Goal: Contribute content: Add original content to the website for others to see

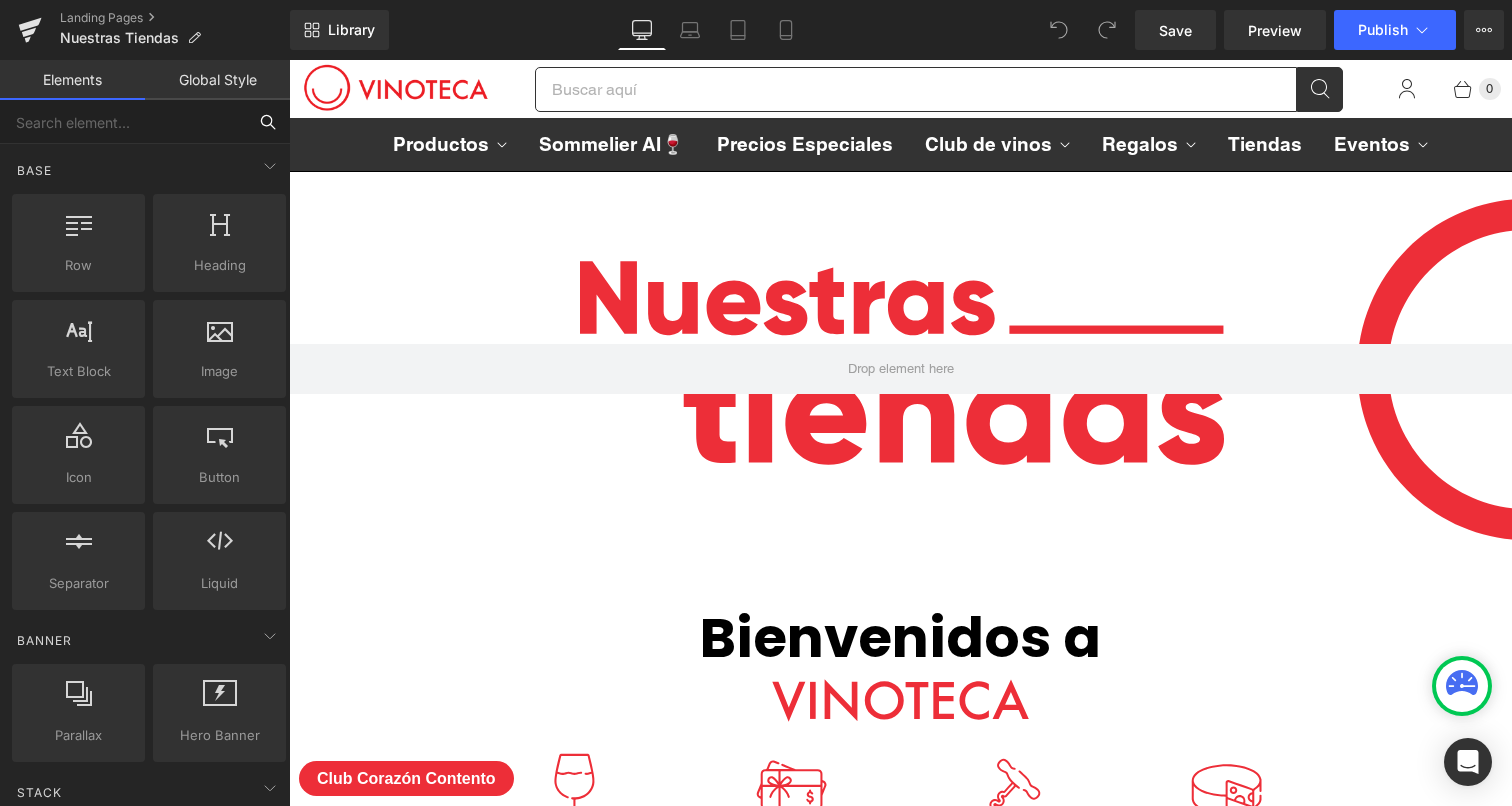
click at [178, 128] on input "text" at bounding box center [123, 122] width 246 height 44
type input "hero"
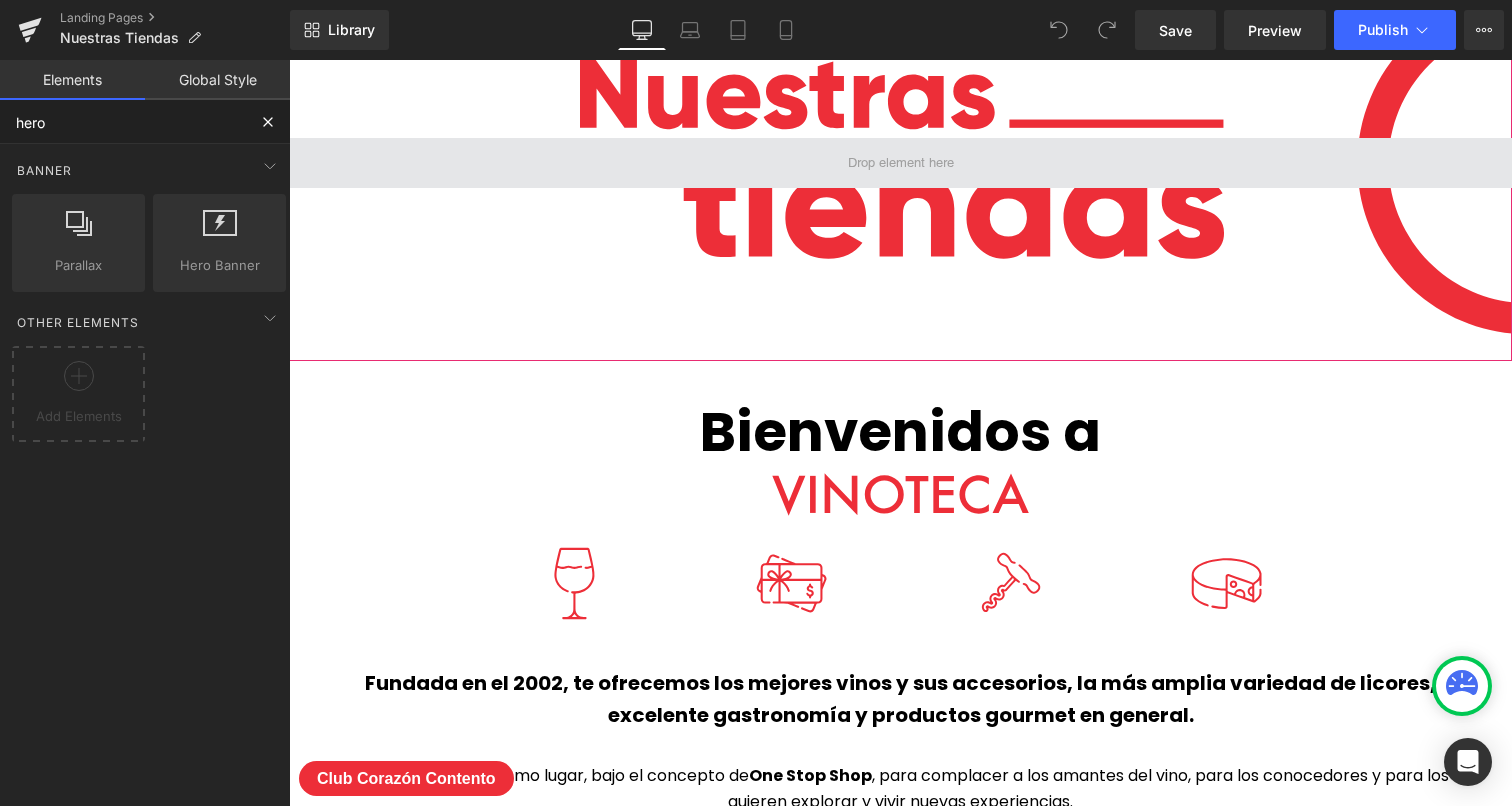
scroll to position [236, 0]
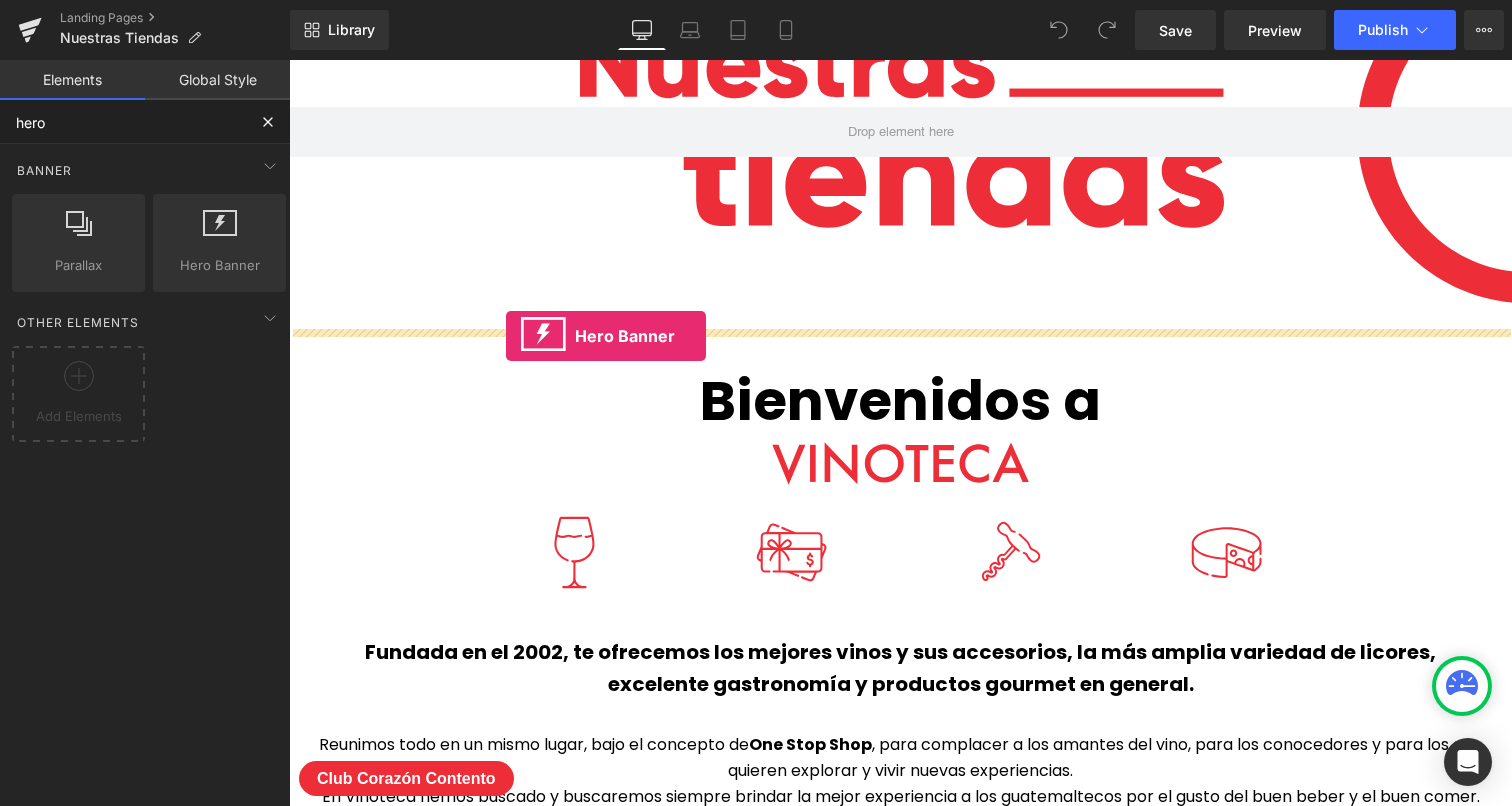
drag, startPoint x: 522, startPoint y: 294, endPoint x: 506, endPoint y: 336, distance: 44.9
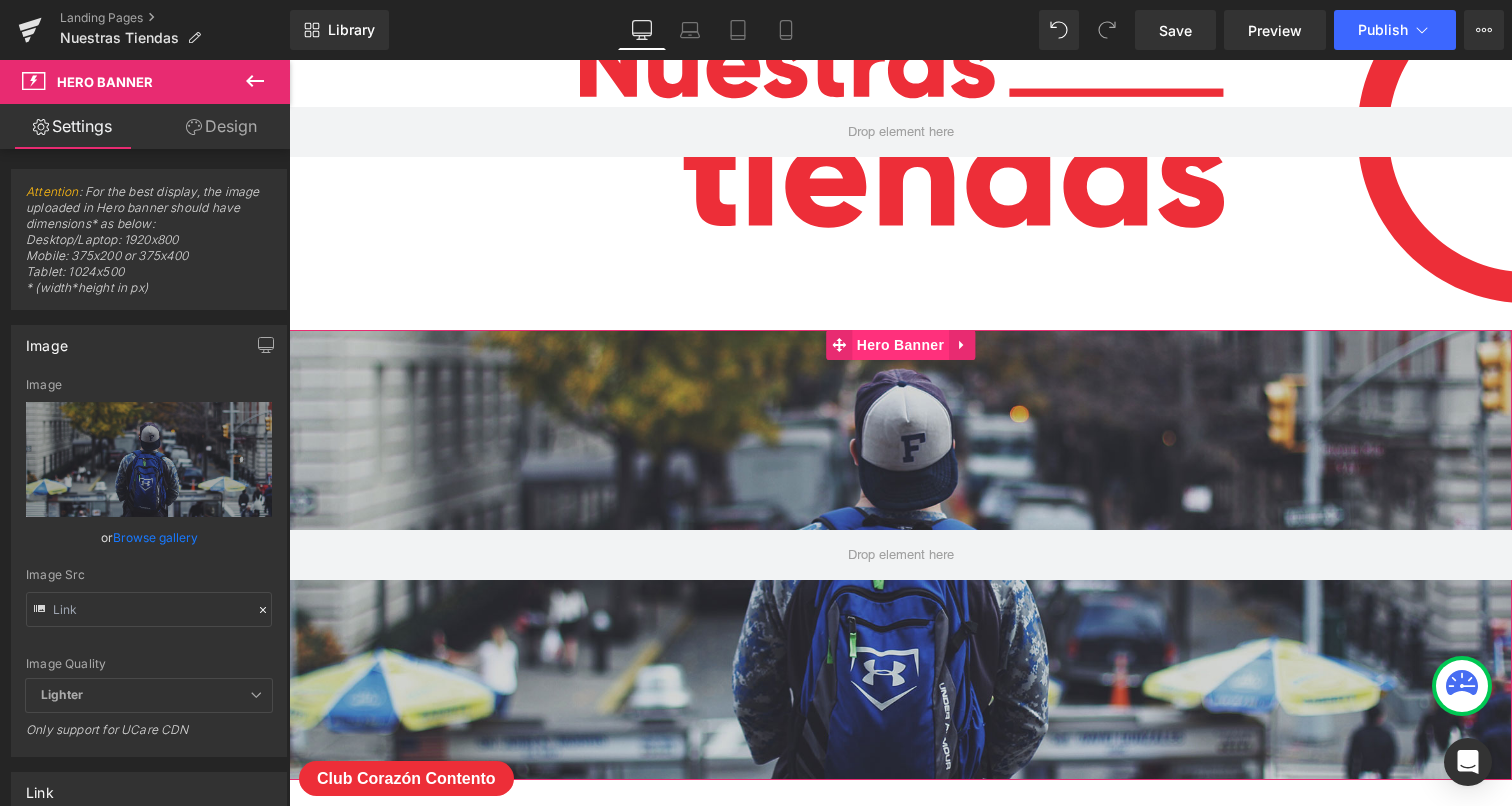
click at [898, 351] on span "Hero Banner" at bounding box center [900, 345] width 97 height 30
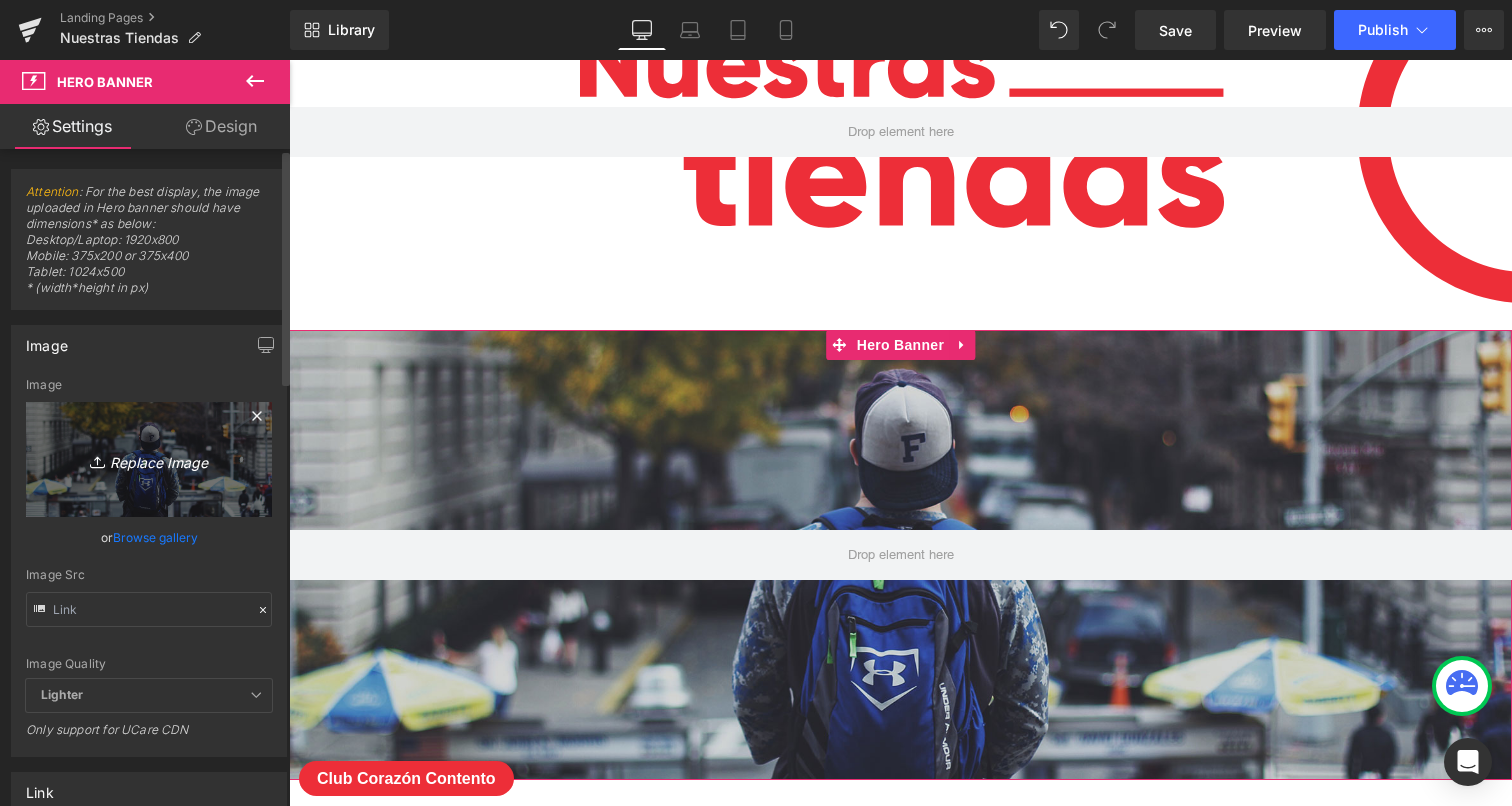
click at [148, 472] on link "Replace Image" at bounding box center [149, 459] width 246 height 115
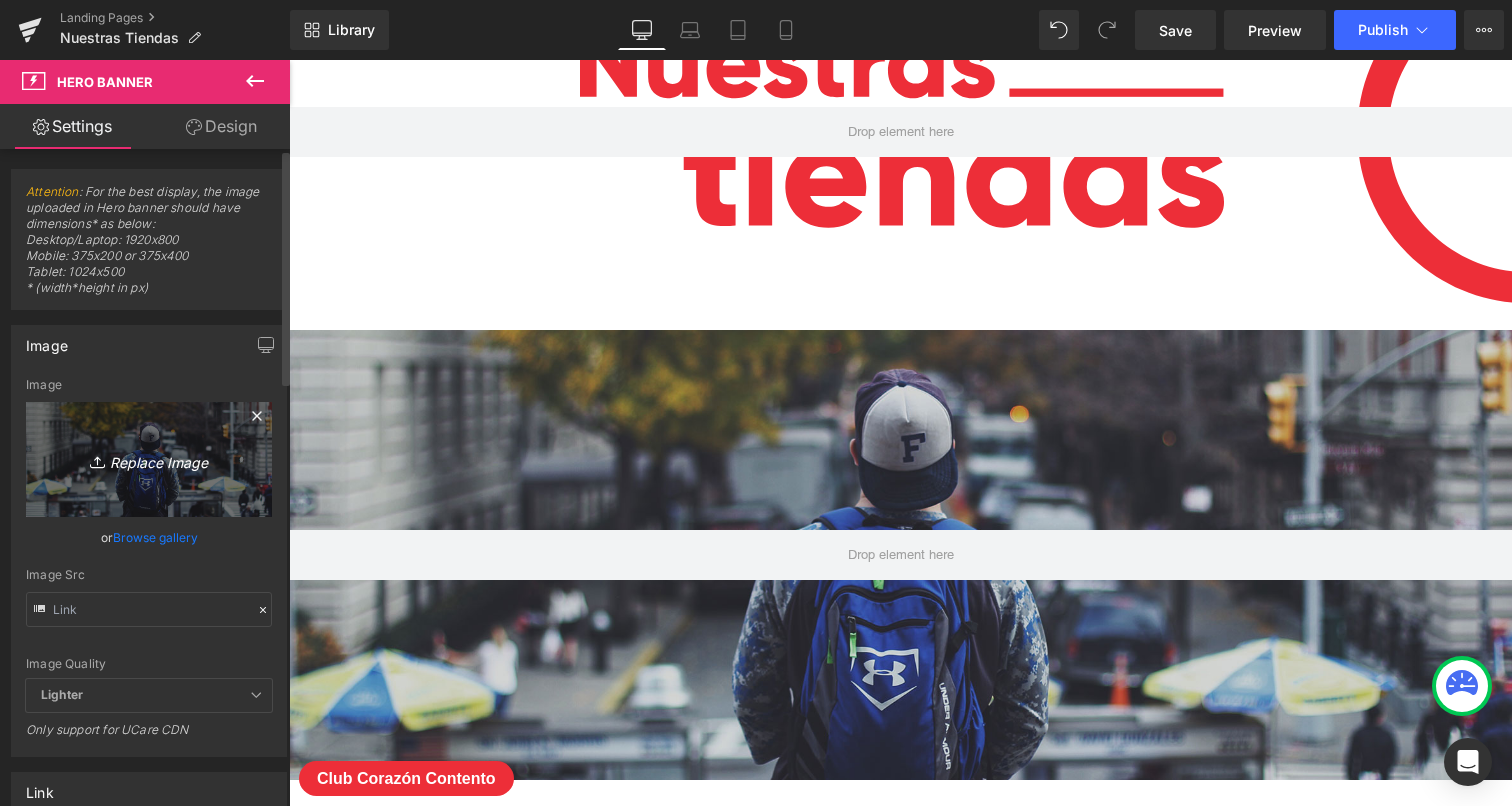
type input "C:\fakepath\HORARIO 15 SEPTIEMBRE 2025 WEB.jpg"
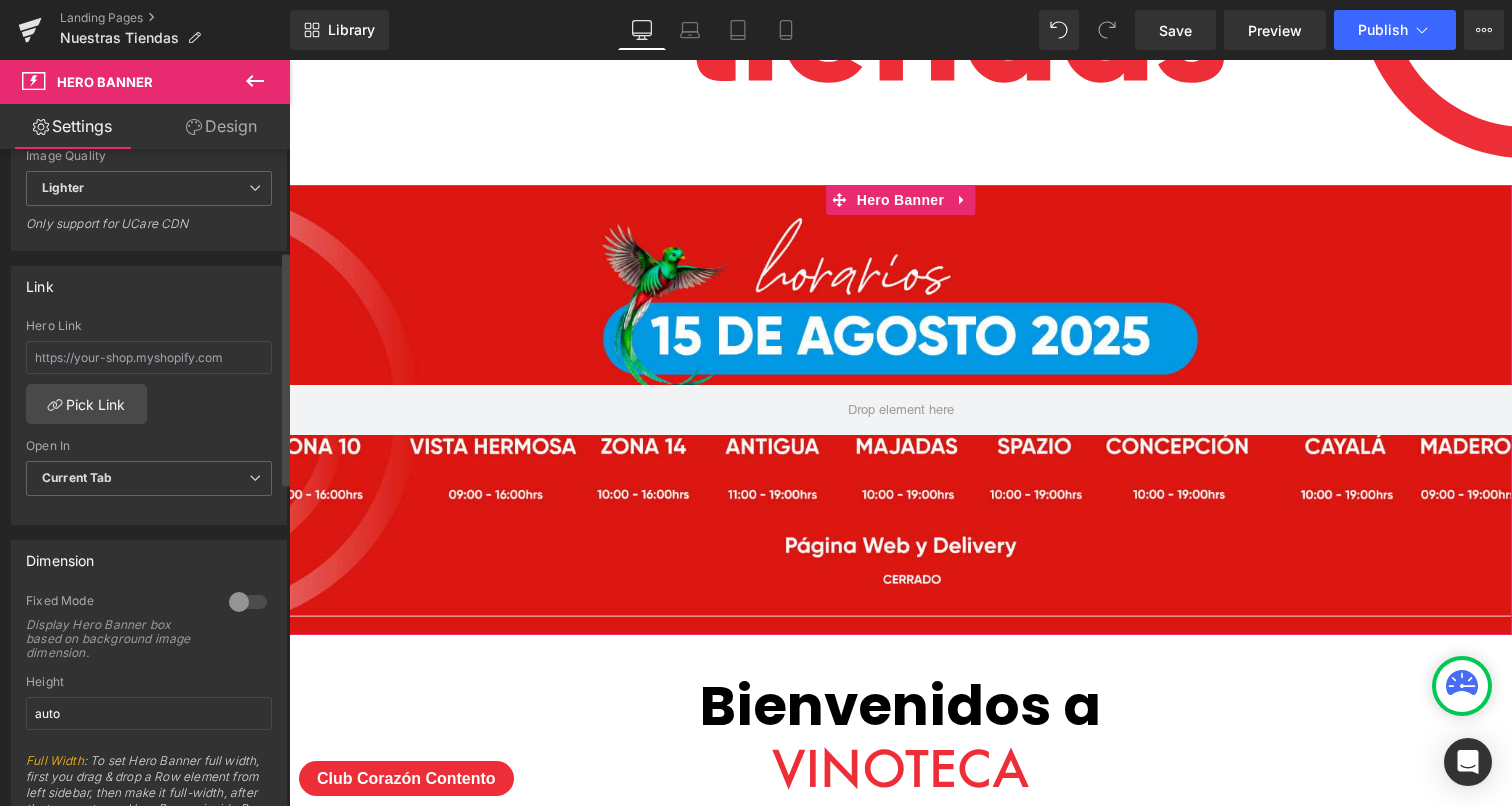
scroll to position [820, 0]
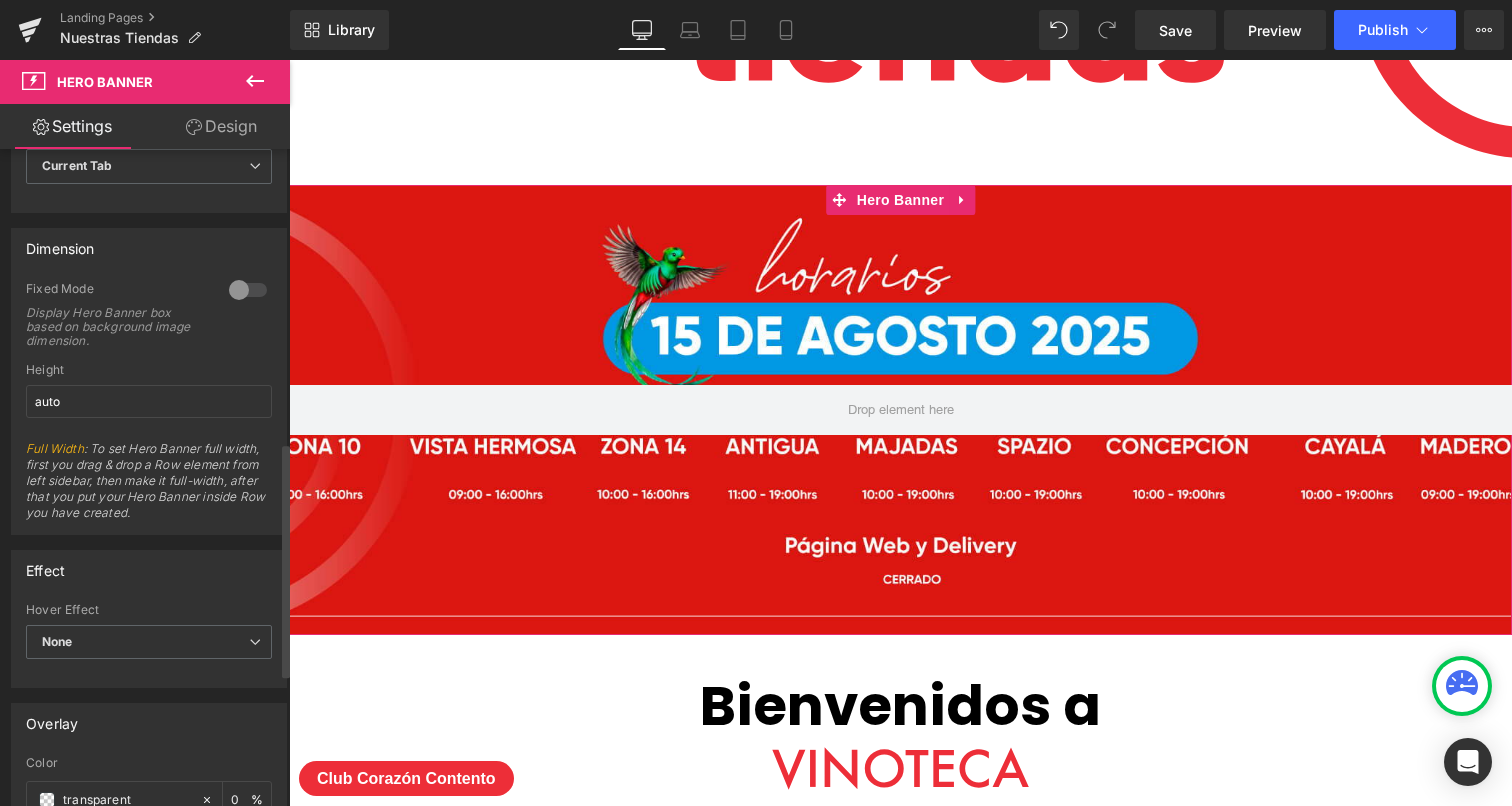
click at [226, 281] on div at bounding box center [248, 290] width 48 height 32
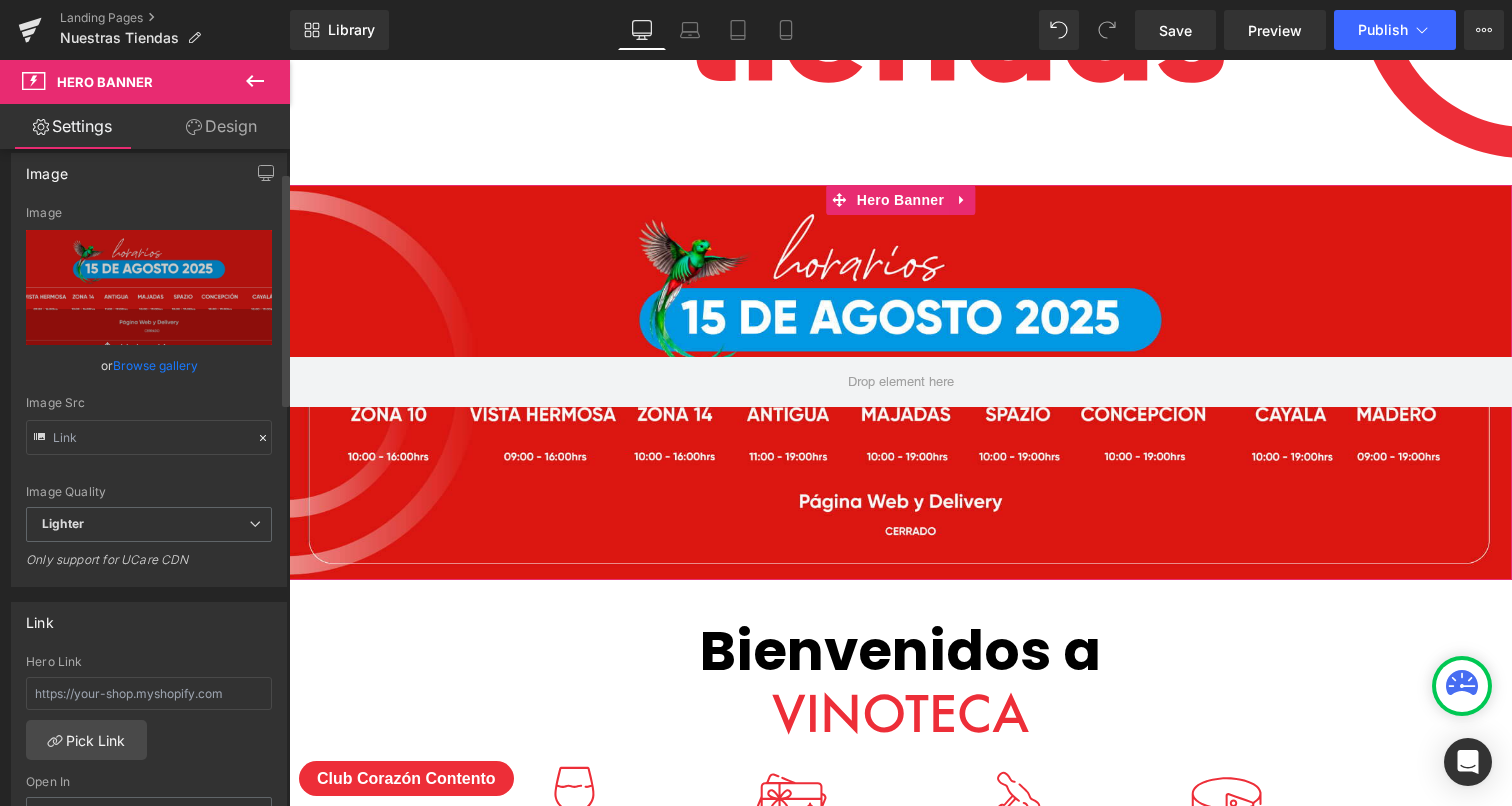
scroll to position [0, 0]
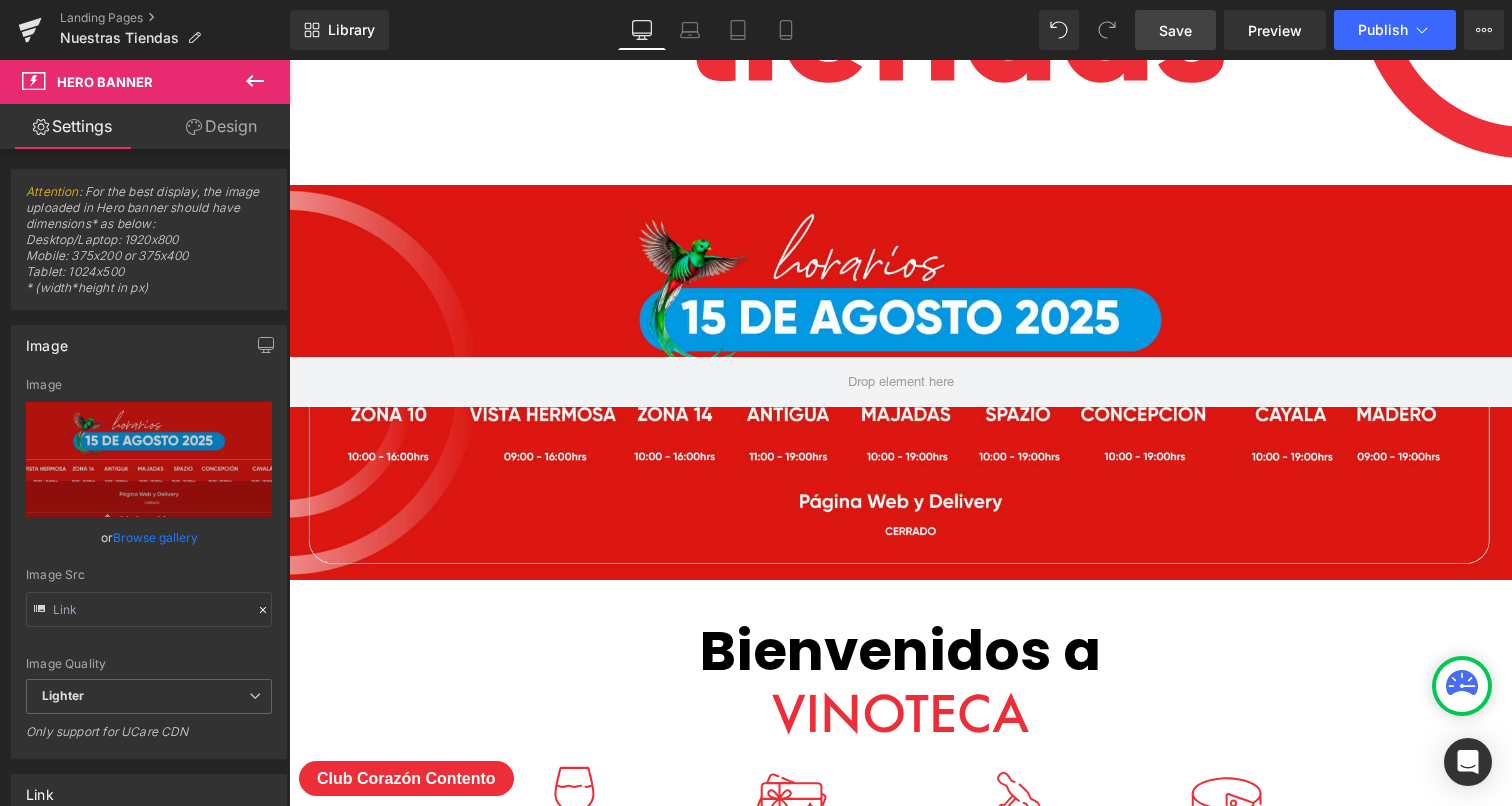
drag, startPoint x: 1159, startPoint y: 27, endPoint x: 435, endPoint y: 327, distance: 783.6
click at [1159, 27] on link "Save" at bounding box center [1175, 30] width 81 height 40
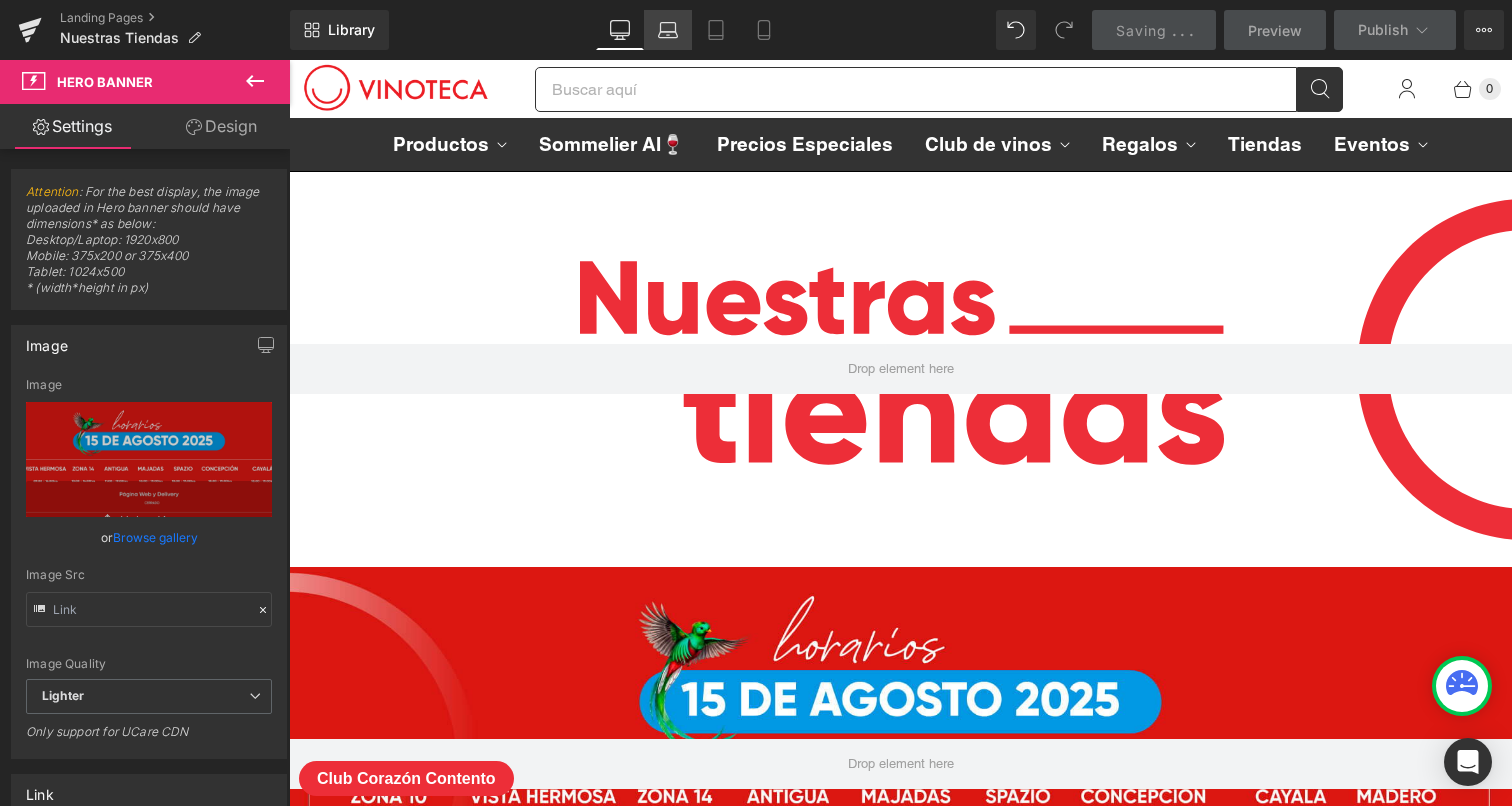
click at [670, 39] on icon at bounding box center [668, 30] width 20 height 20
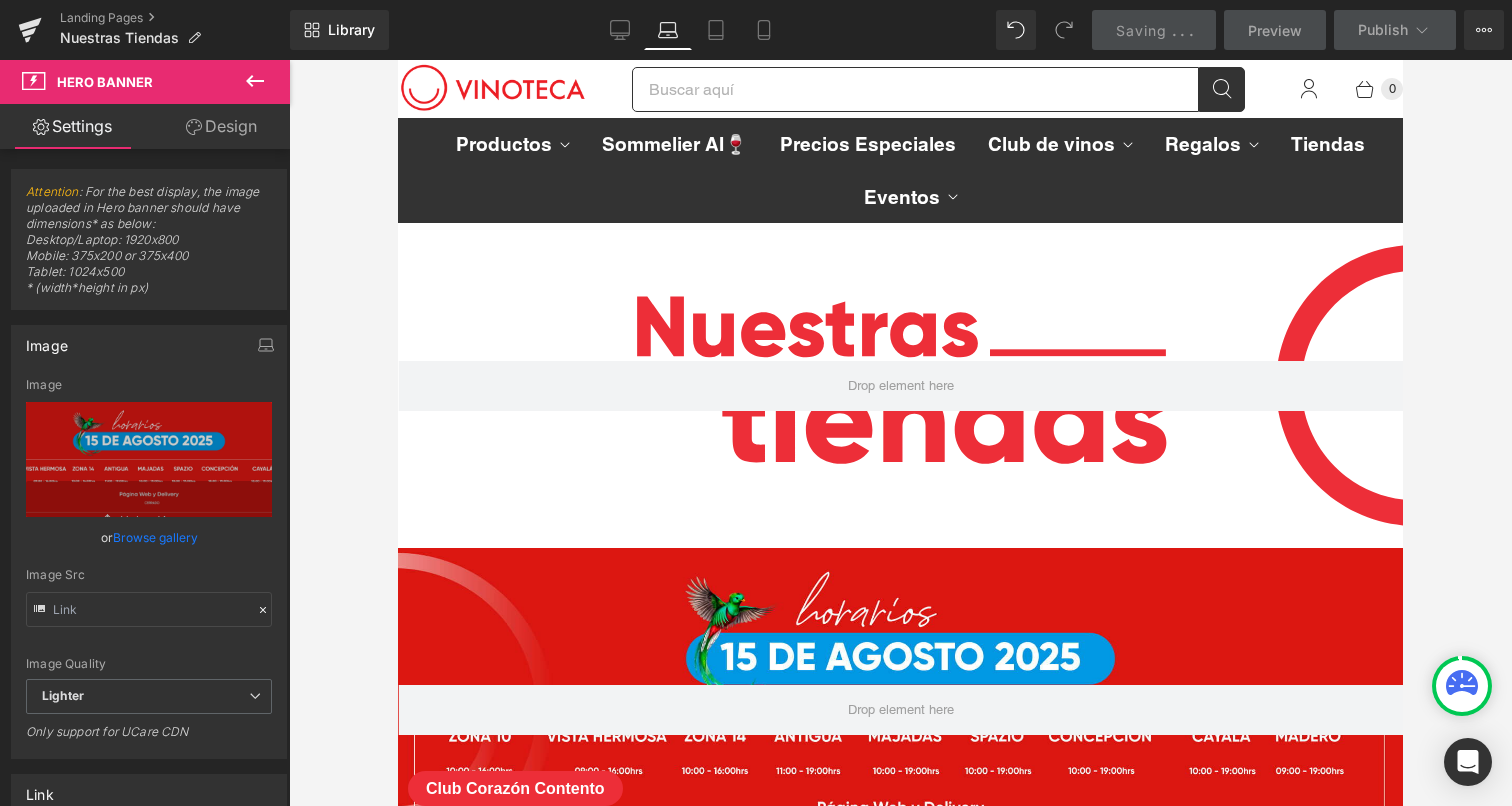
scroll to position [236, 0]
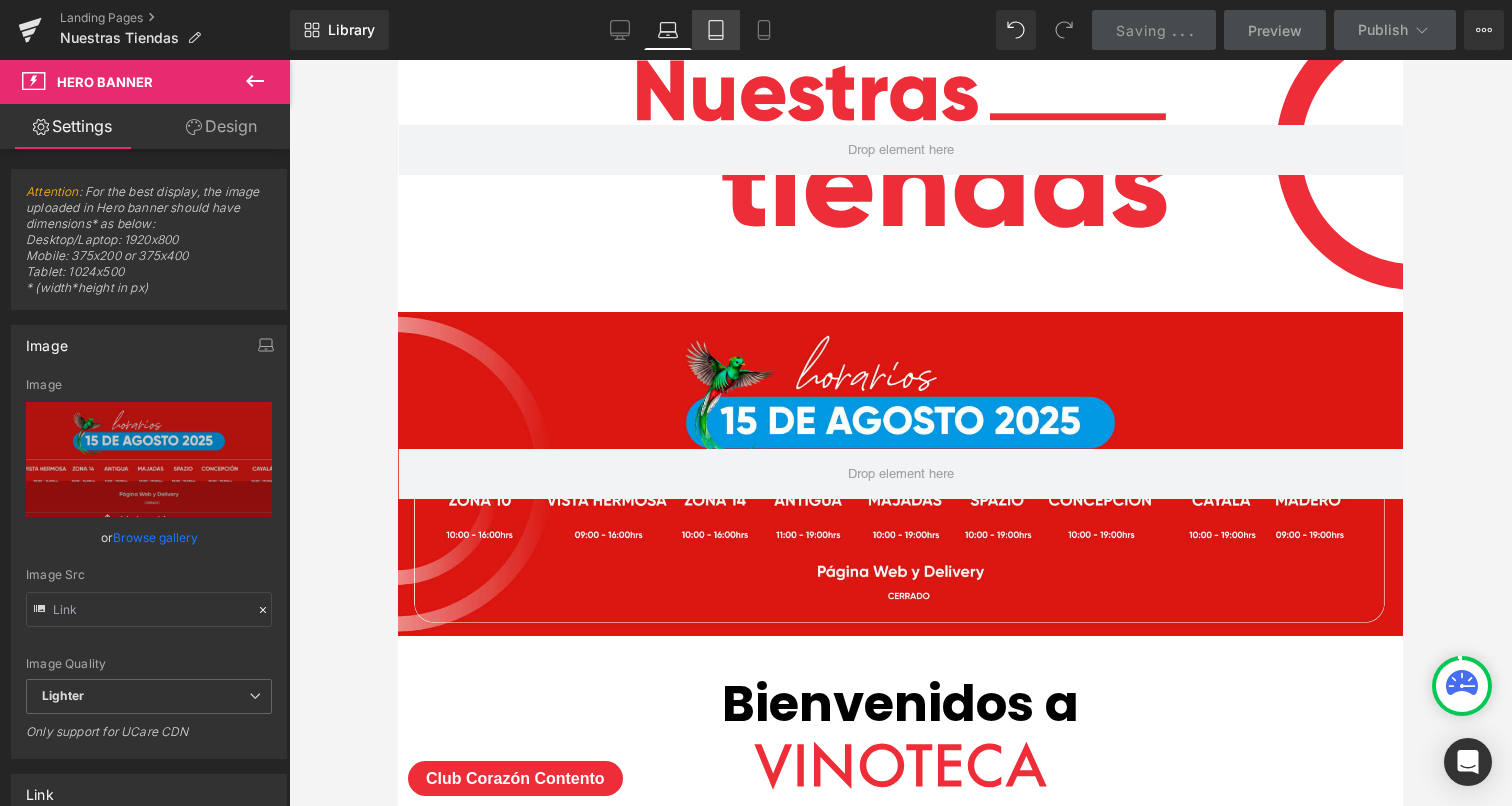
click at [718, 34] on icon at bounding box center [716, 30] width 20 height 20
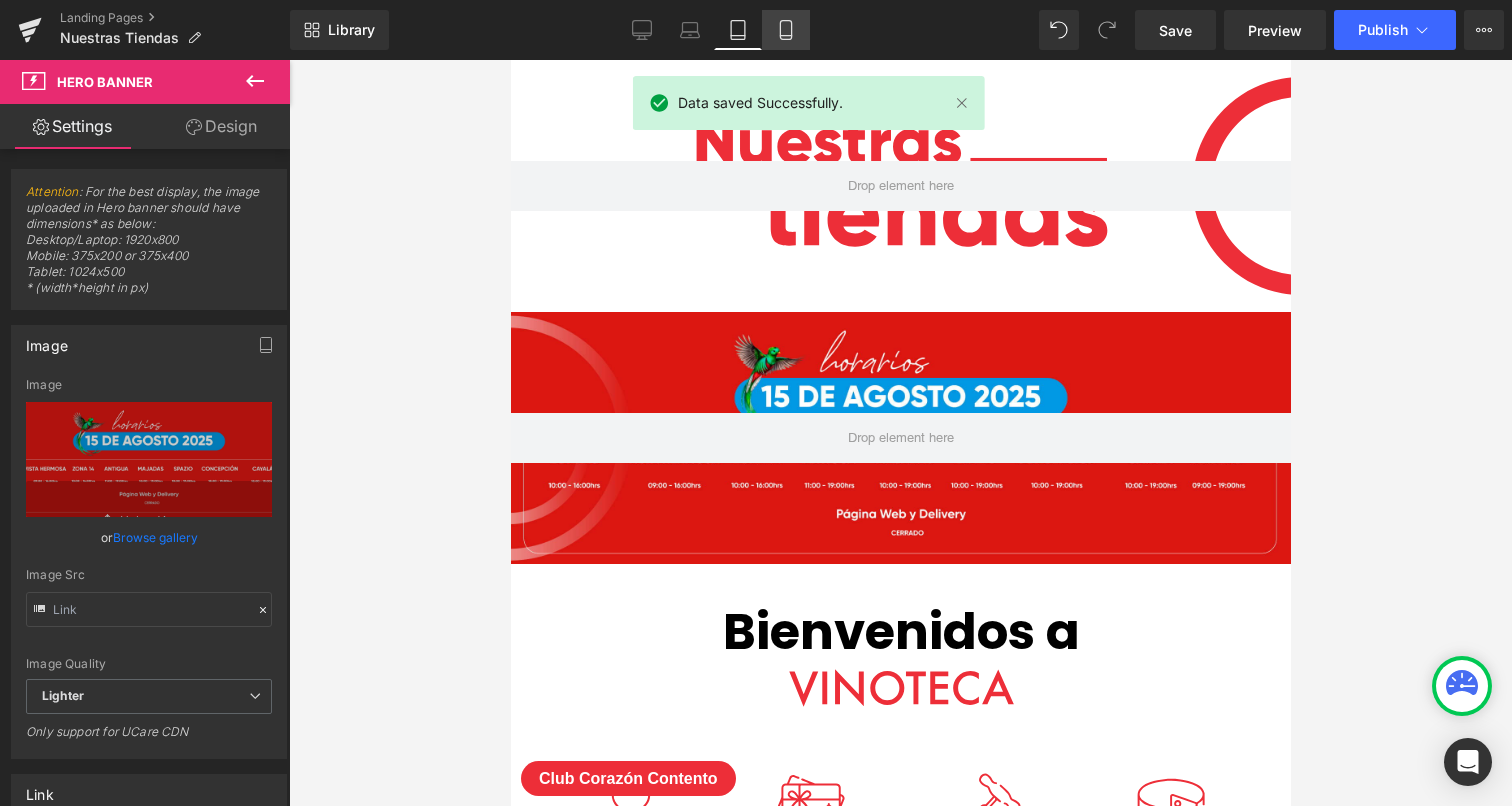
click at [777, 29] on icon at bounding box center [786, 30] width 20 height 20
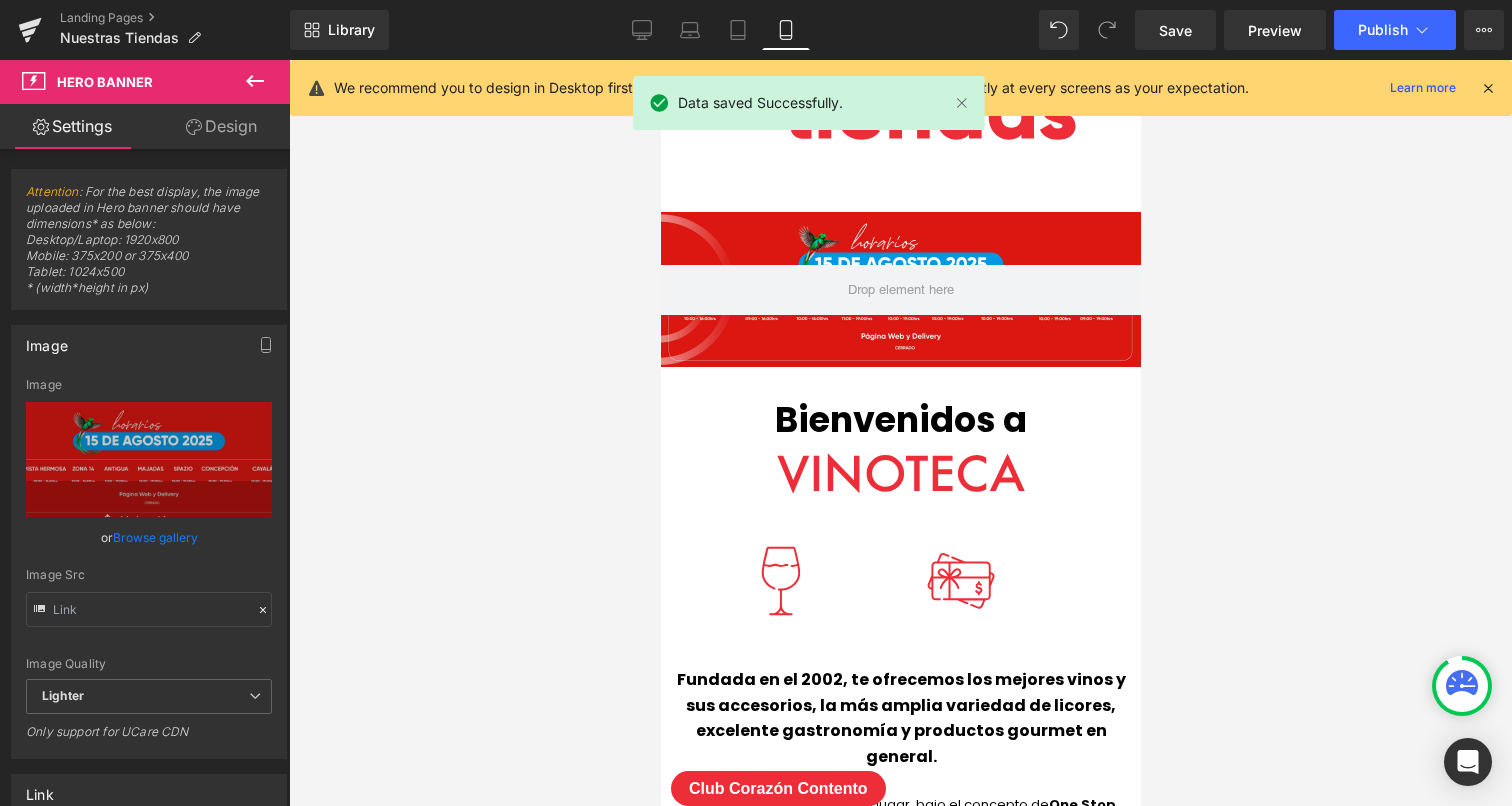
scroll to position [0, 0]
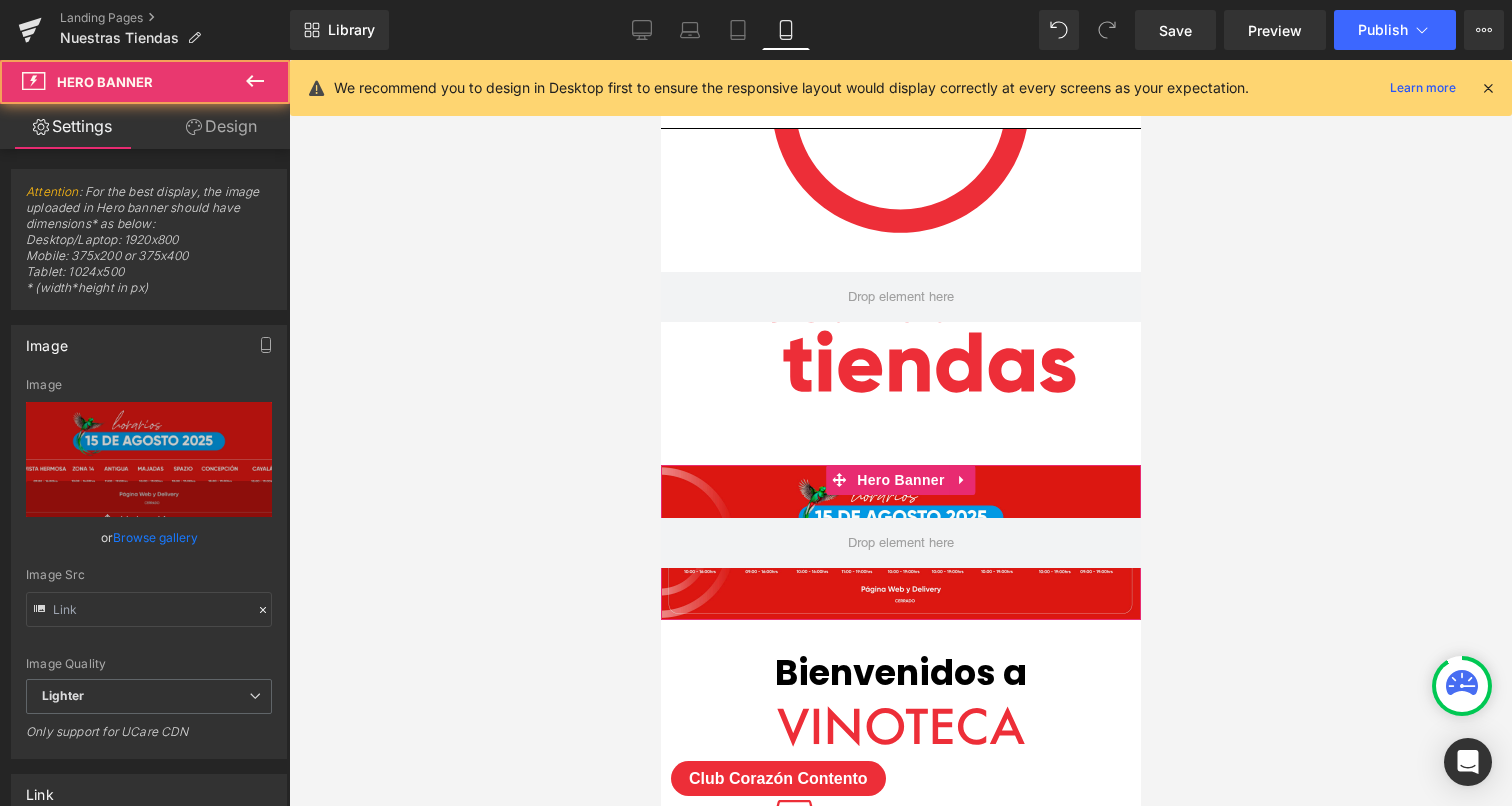
click at [773, 483] on div at bounding box center [900, 542] width 480 height 155
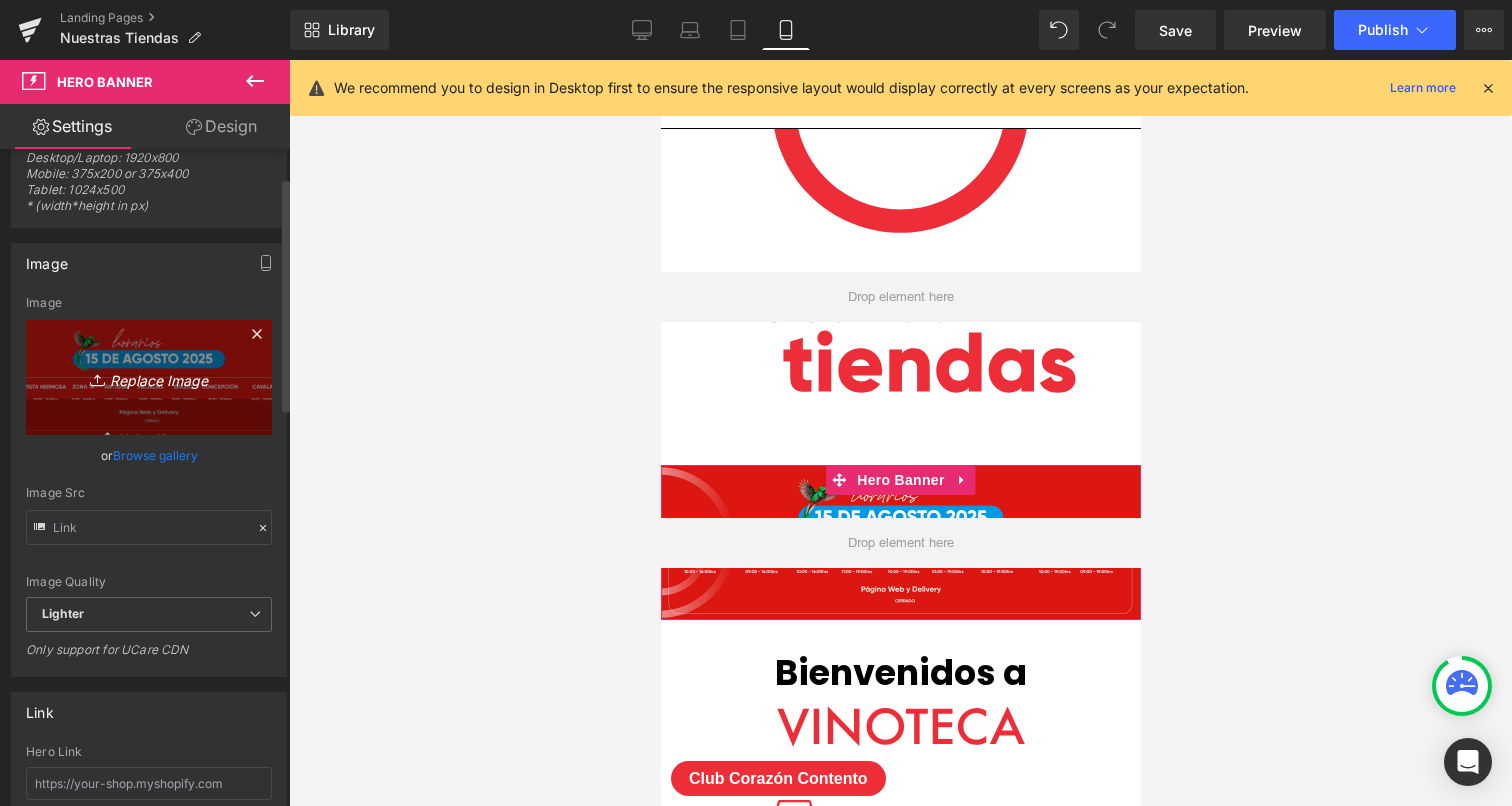
scroll to position [80, 0]
click at [168, 389] on icon "Replace Image" at bounding box center [149, 379] width 160 height 25
type input "C:\fakepath\HORARIO 15 SEPTIEMBRE 2025 WEB.jpg"
click at [180, 402] on link "Replace Image" at bounding box center [149, 379] width 246 height 115
type input "C:\fakepath\HORARIO [DATE] CHAT CARTEL.jpg"
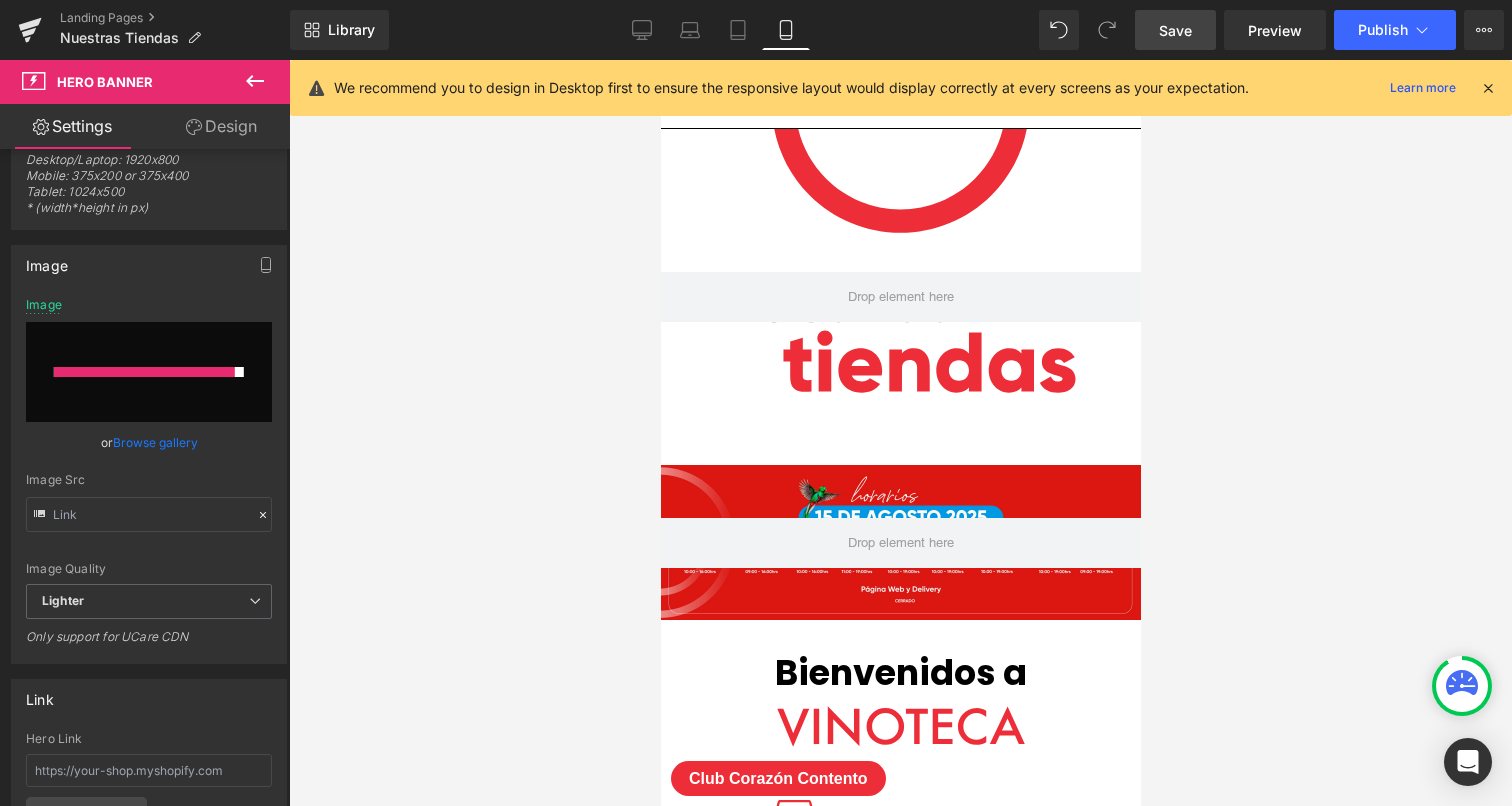
click at [1184, 34] on span "Save" at bounding box center [1175, 30] width 33 height 21
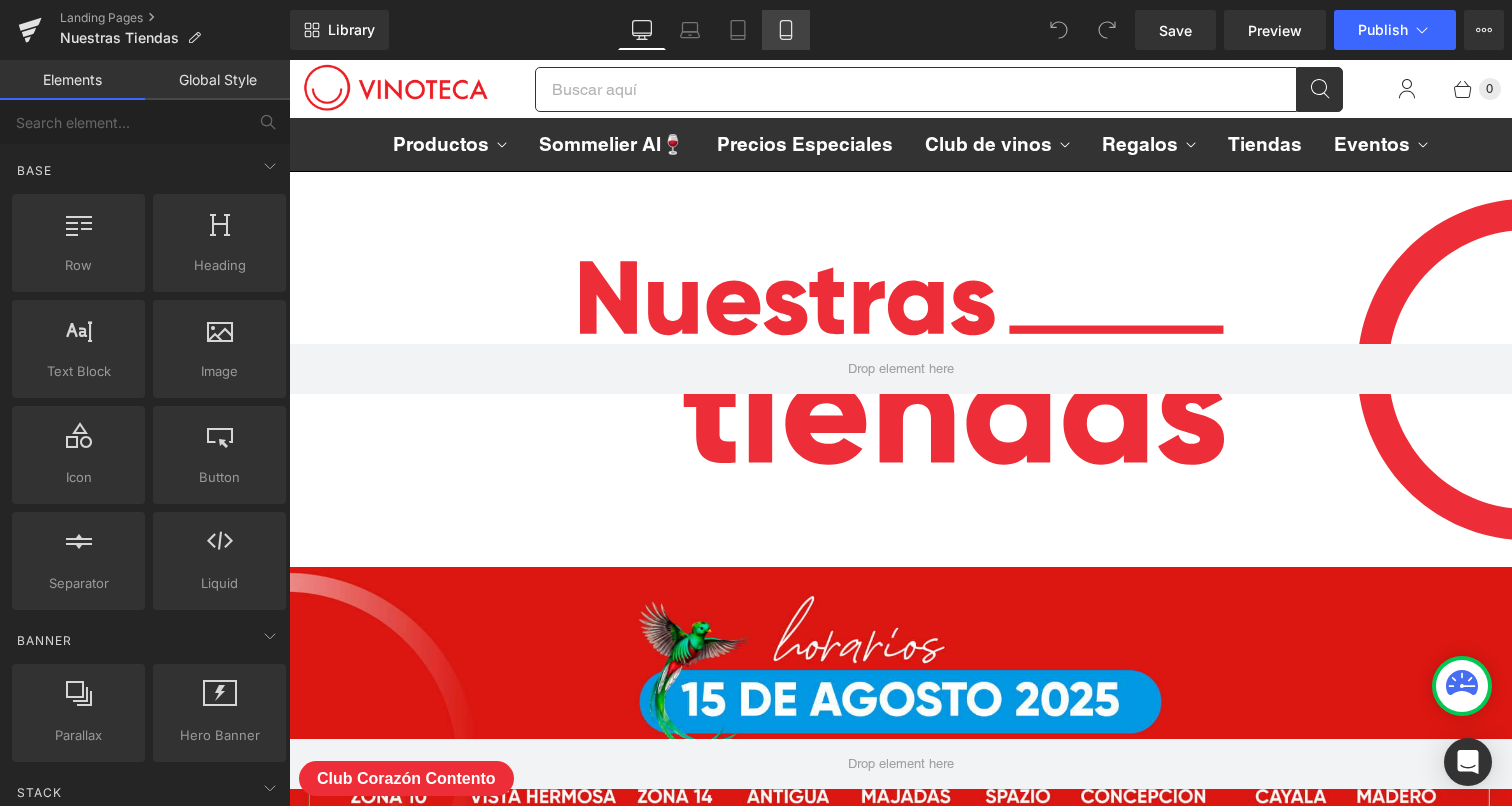
click at [783, 31] on icon at bounding box center [786, 30] width 20 height 20
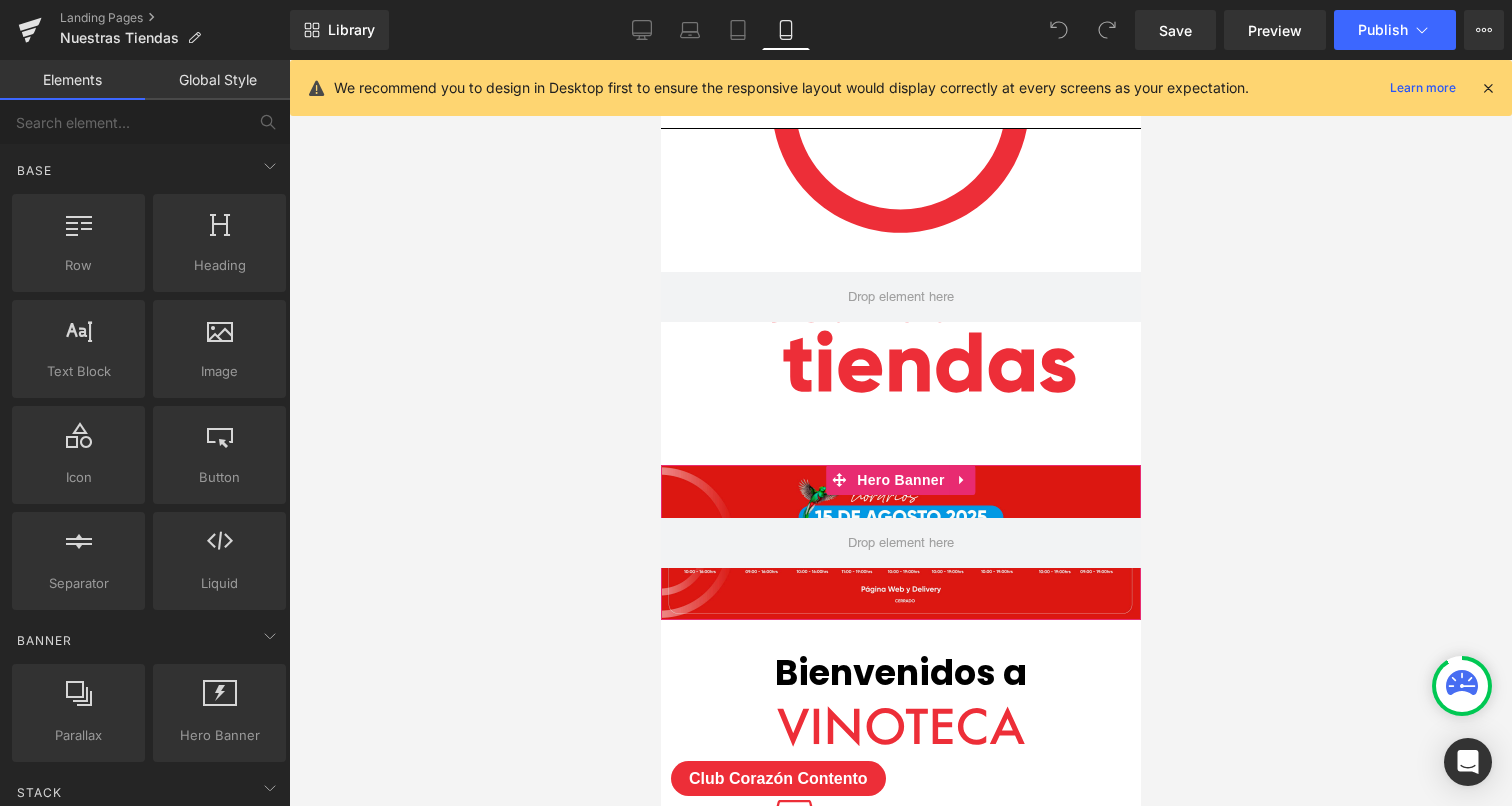
click at [925, 498] on div at bounding box center [900, 542] width 480 height 155
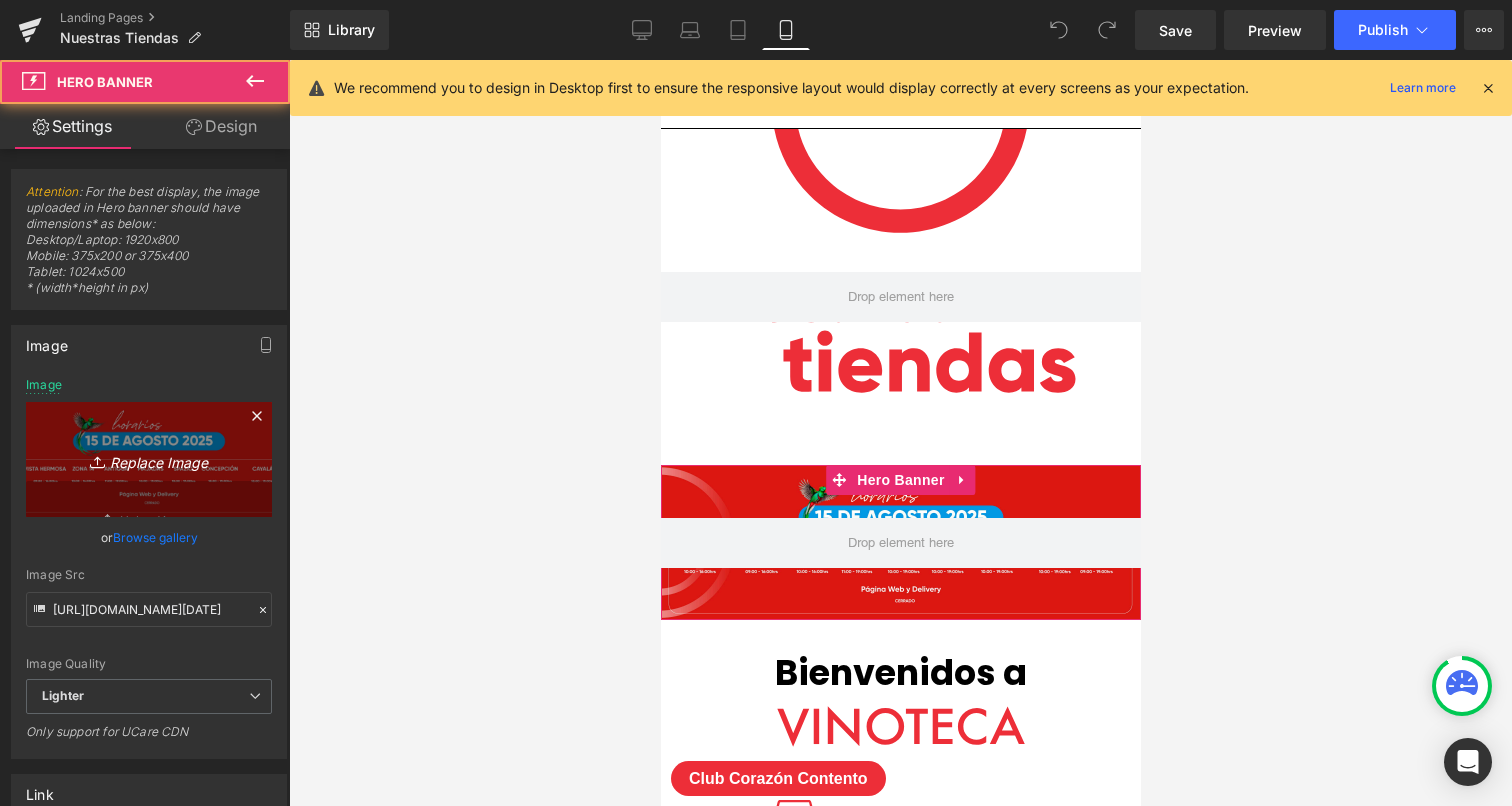
click at [139, 439] on link "Replace Image" at bounding box center [149, 459] width 246 height 115
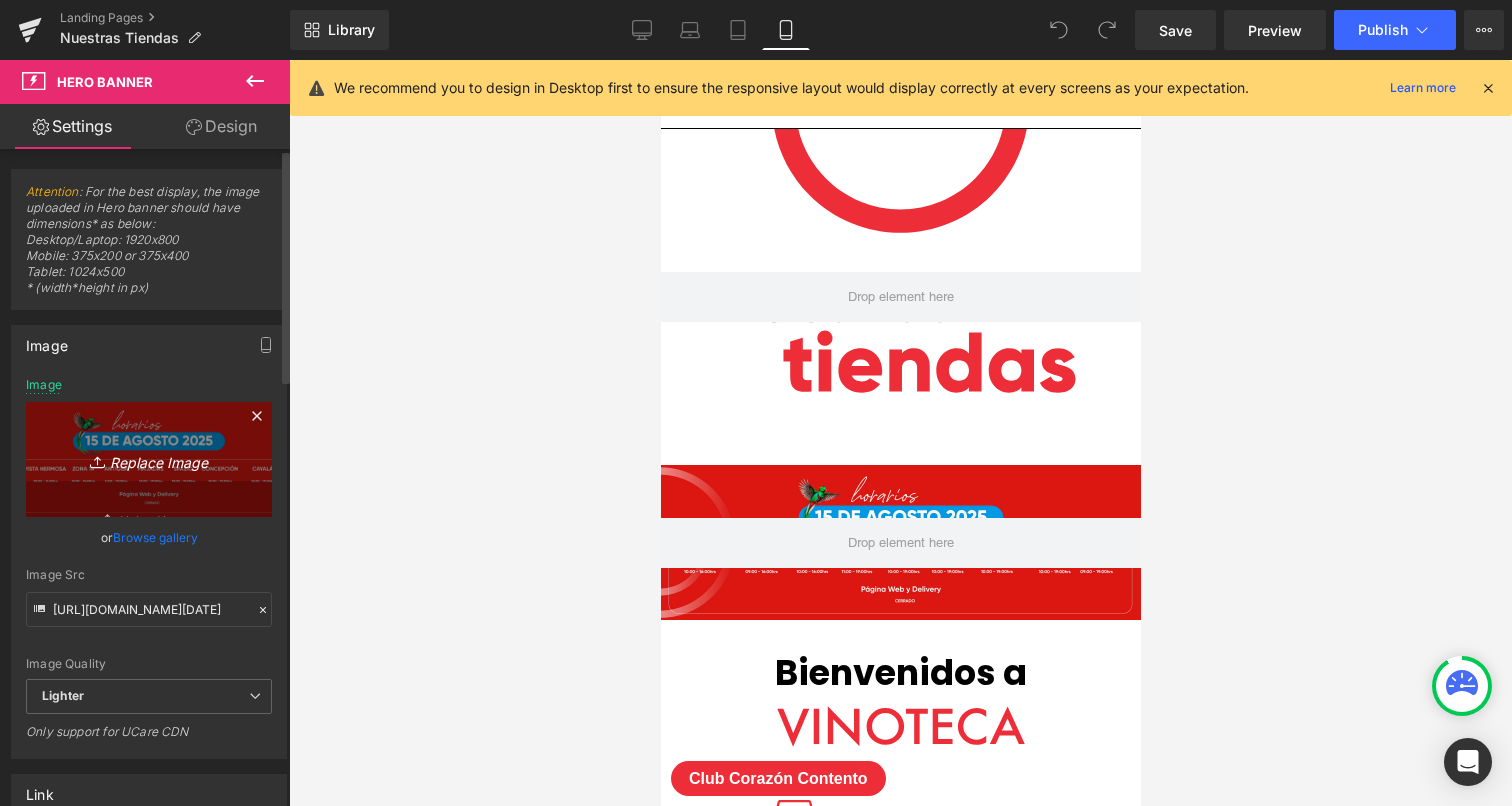
type input "C:\fakepath\HORARIO [DATE] CHAT CARTEL.jpg"
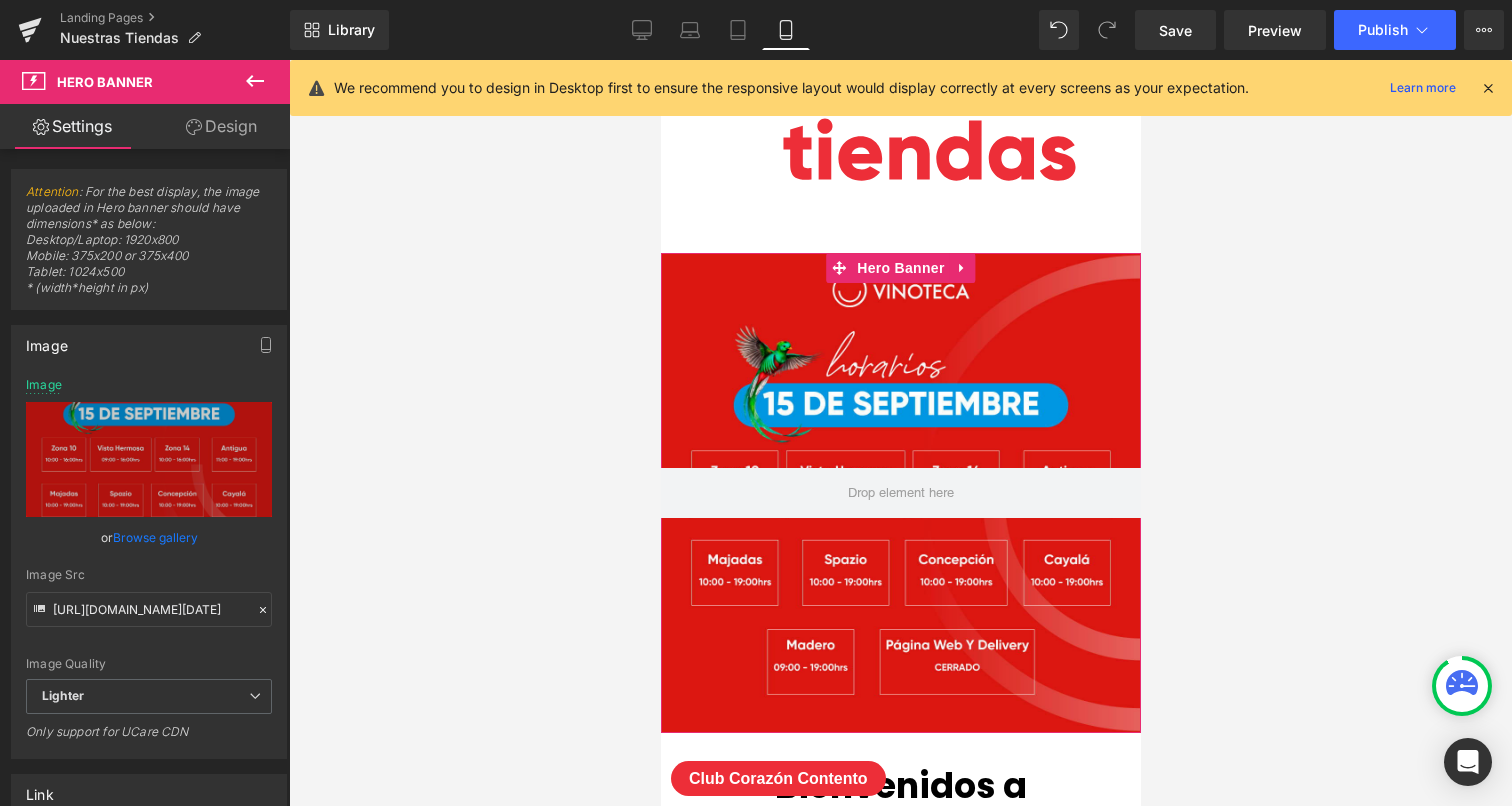
scroll to position [325, 0]
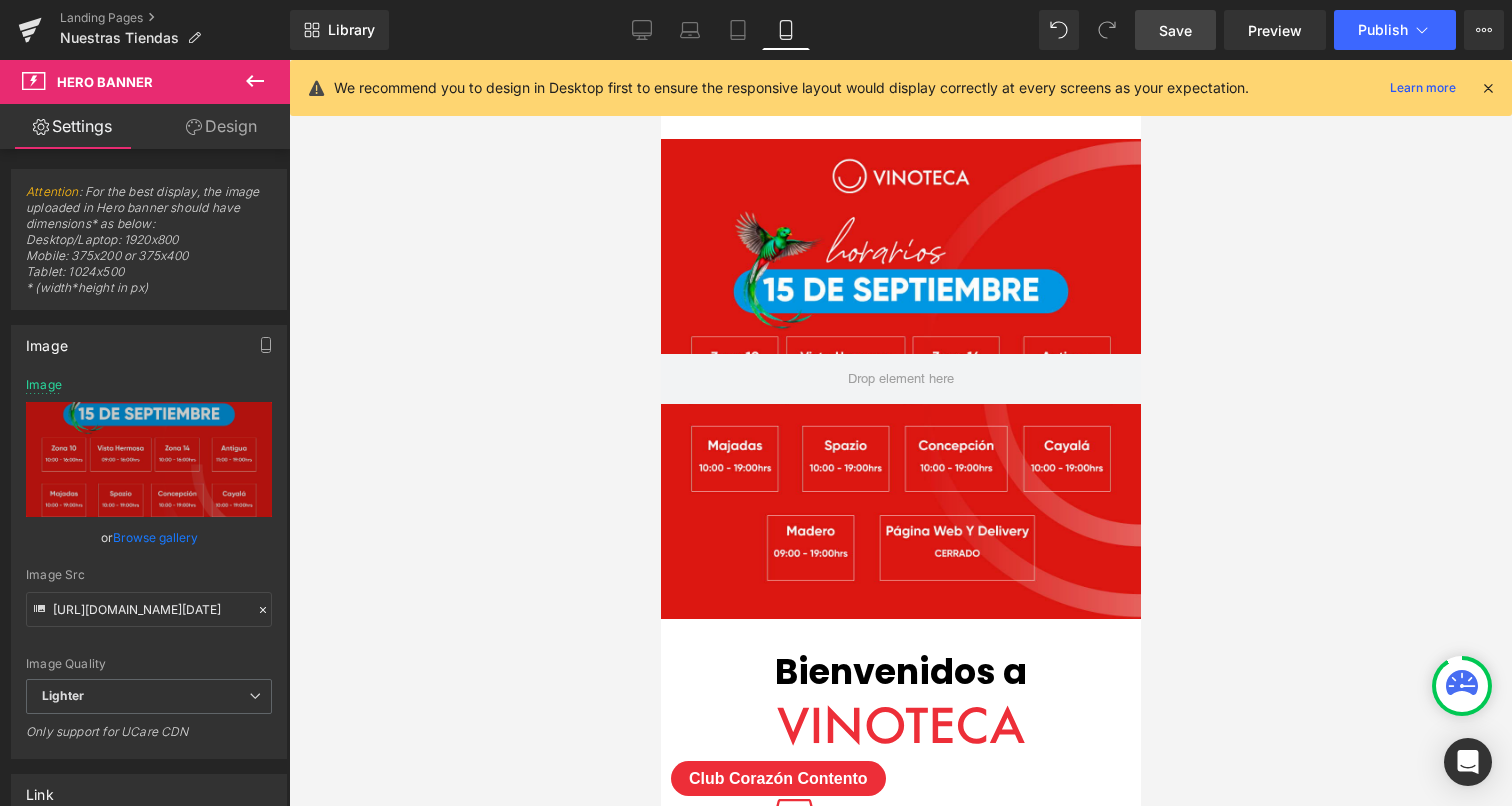
click at [1176, 23] on span "Save" at bounding box center [1175, 30] width 33 height 21
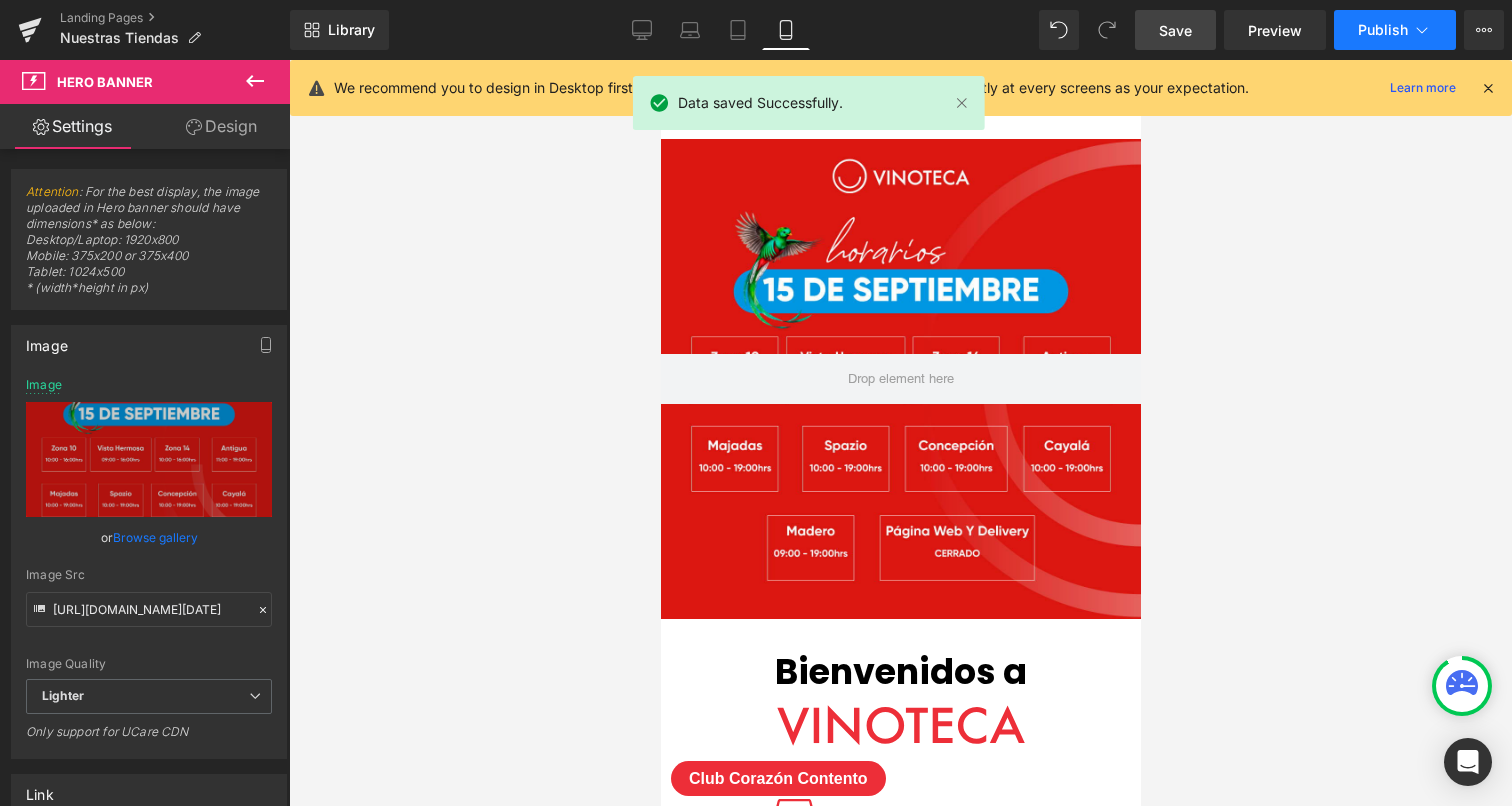
click at [1408, 42] on button "Publish" at bounding box center [1395, 30] width 122 height 40
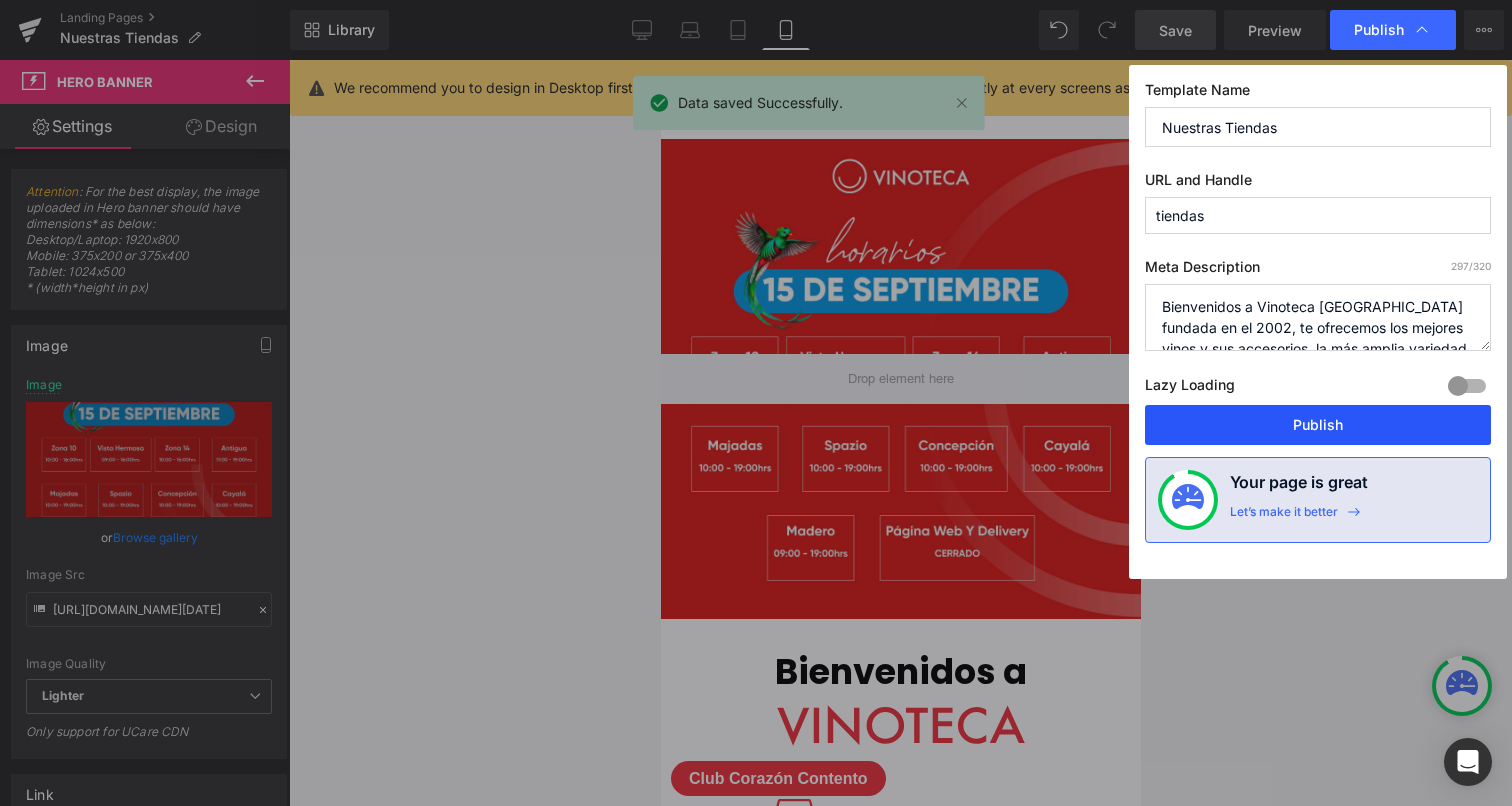
click at [1295, 413] on button "Publish" at bounding box center [1318, 425] width 346 height 40
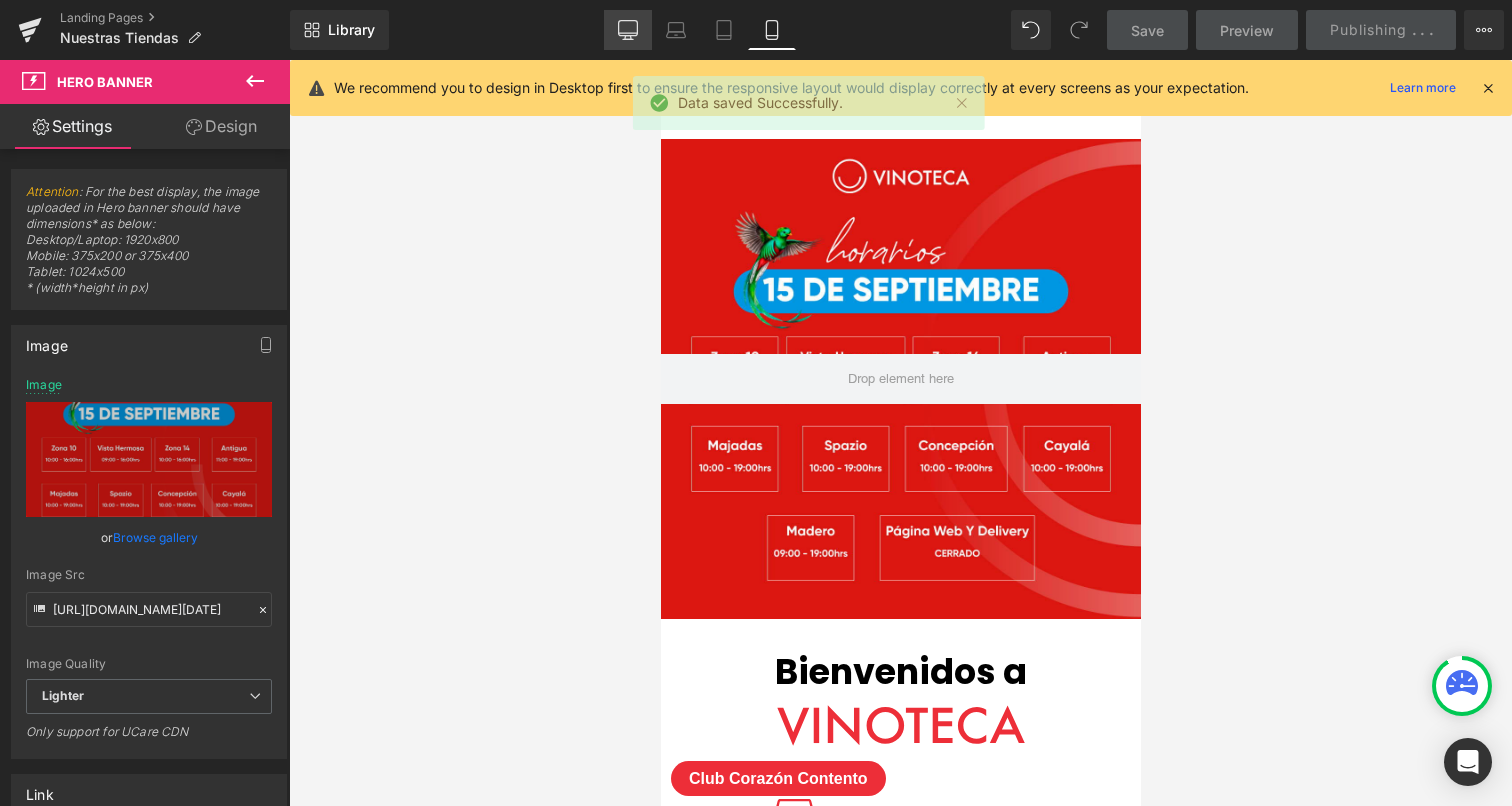
click at [622, 31] on icon at bounding box center [628, 30] width 20 height 20
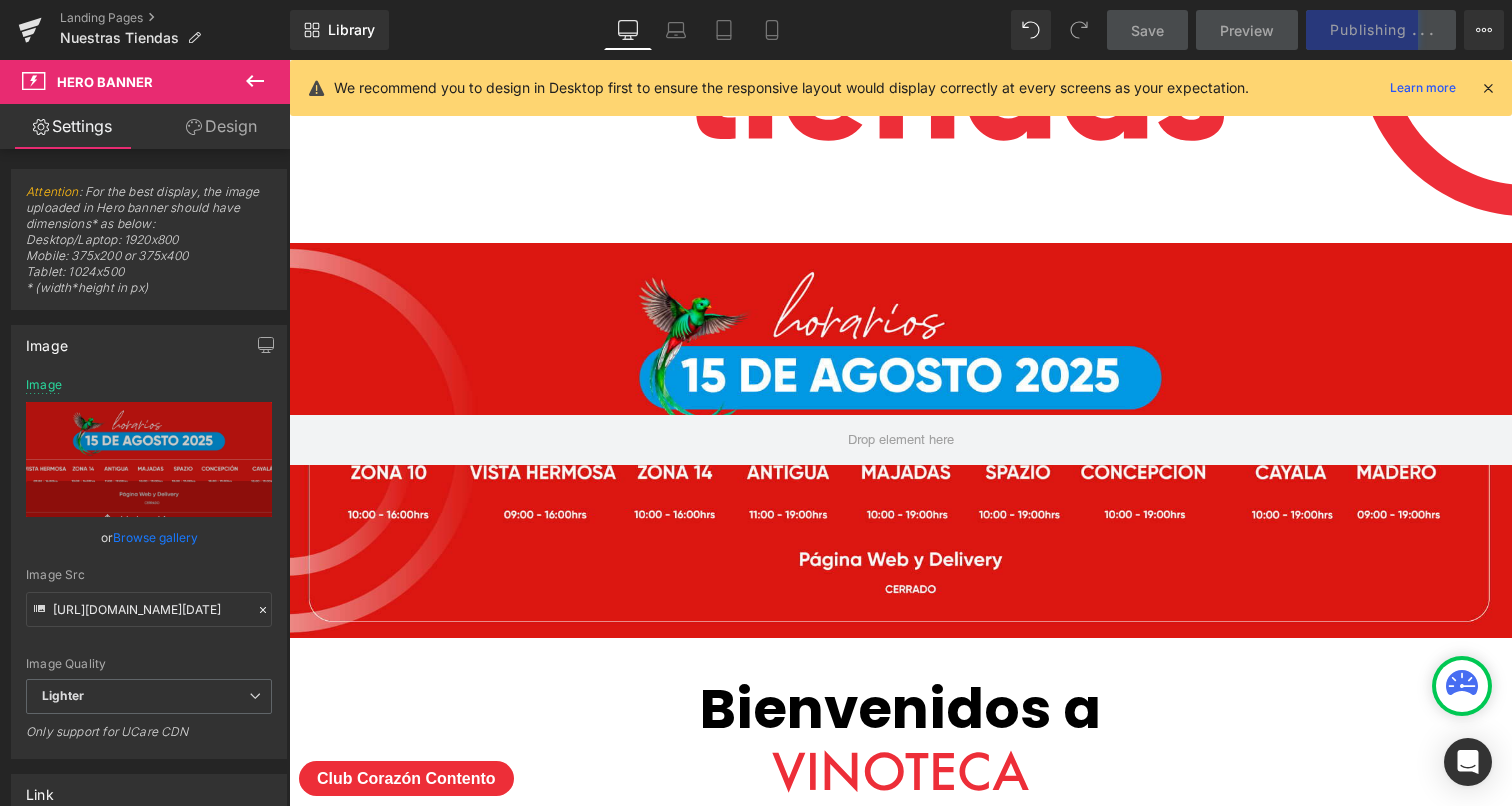
scroll to position [276, 0]
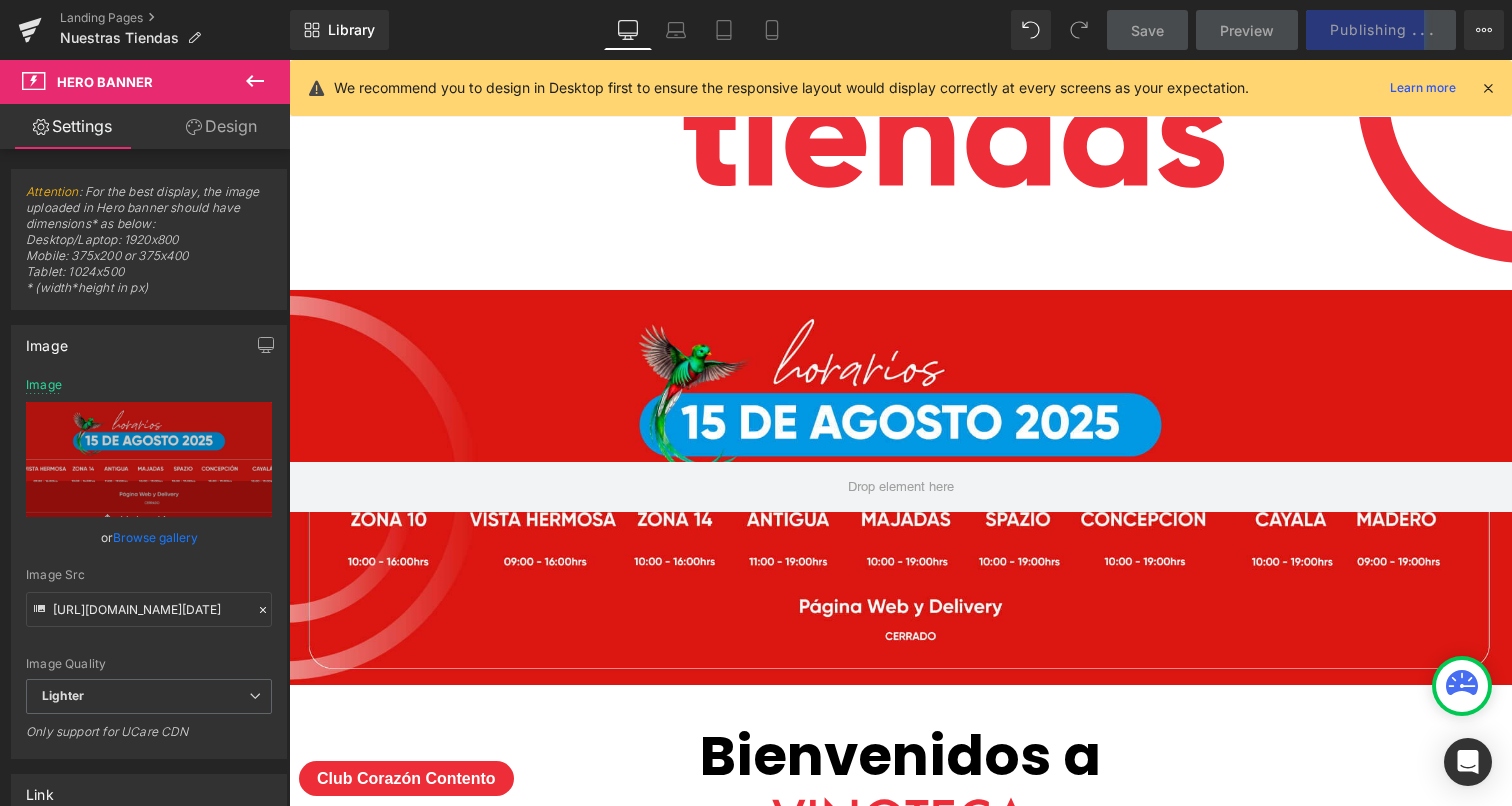
click at [682, 50] on div "Library Desktop Desktop Laptop Tablet Mobile Save Preview Publishing . . . Sche…" at bounding box center [901, 30] width 1222 height 60
click at [678, 38] on icon at bounding box center [676, 30] width 20 height 20
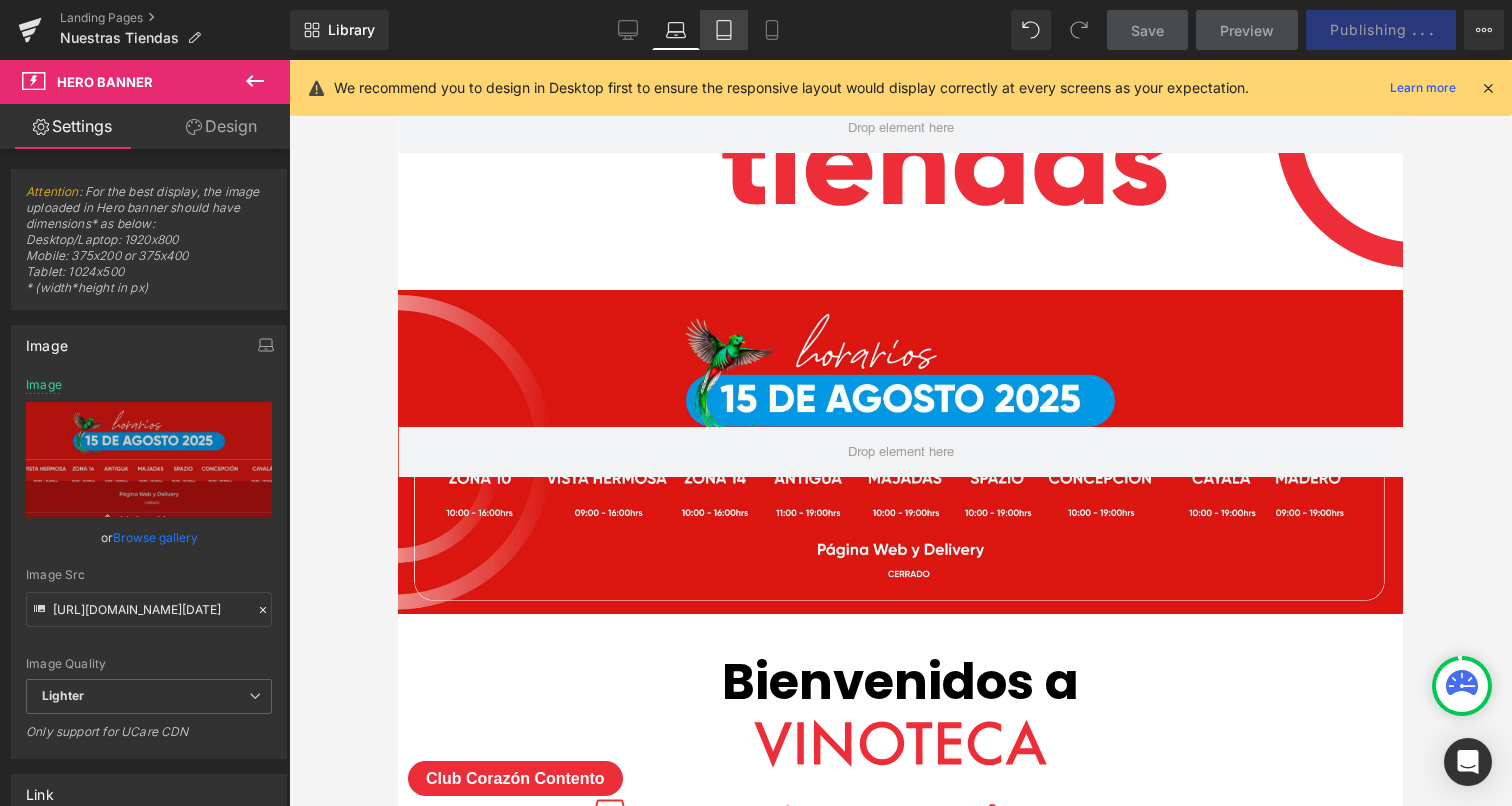
click at [716, 36] on icon at bounding box center [724, 30] width 20 height 20
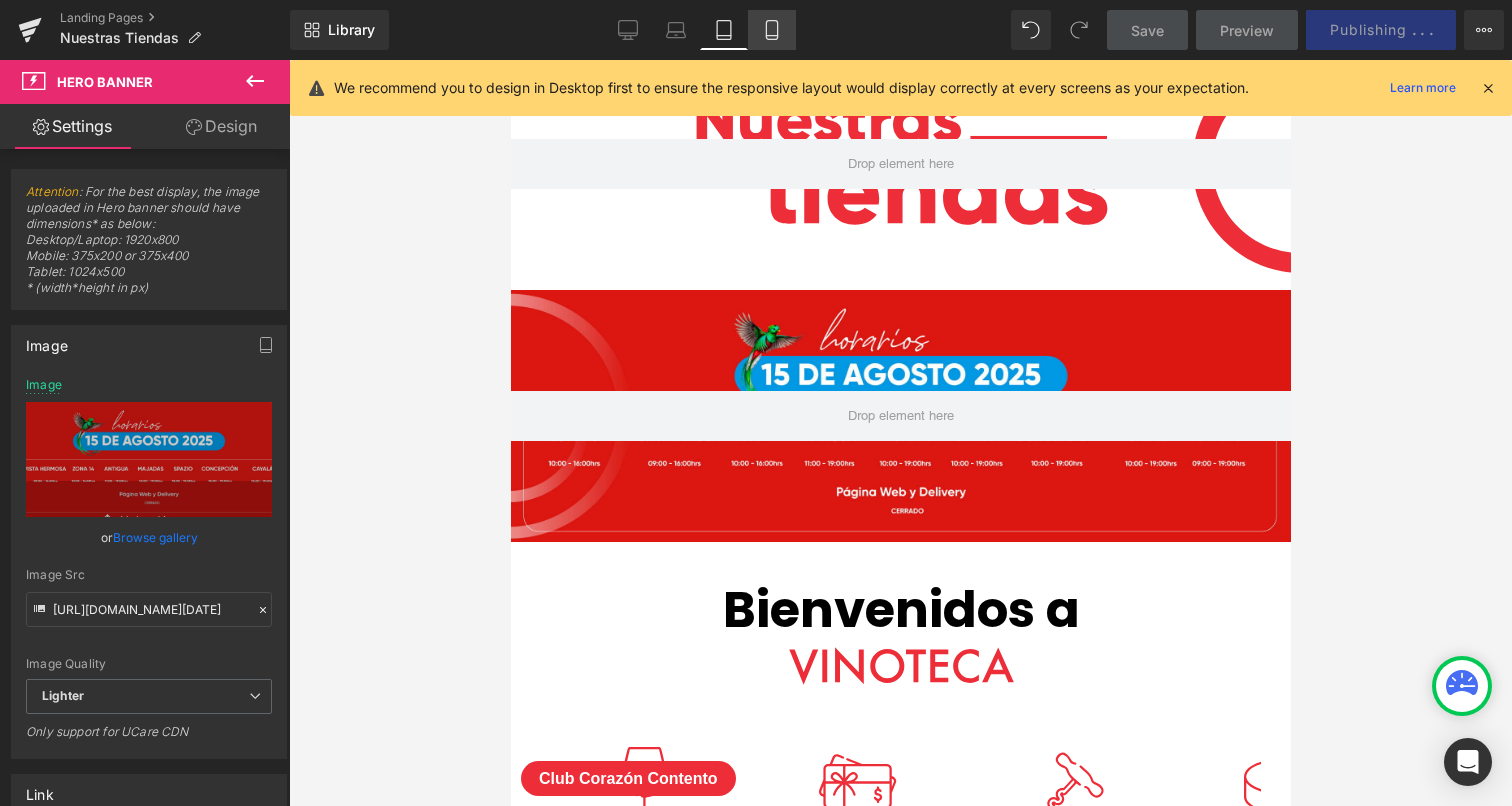
click at [753, 36] on link "Mobile" at bounding box center [772, 30] width 48 height 40
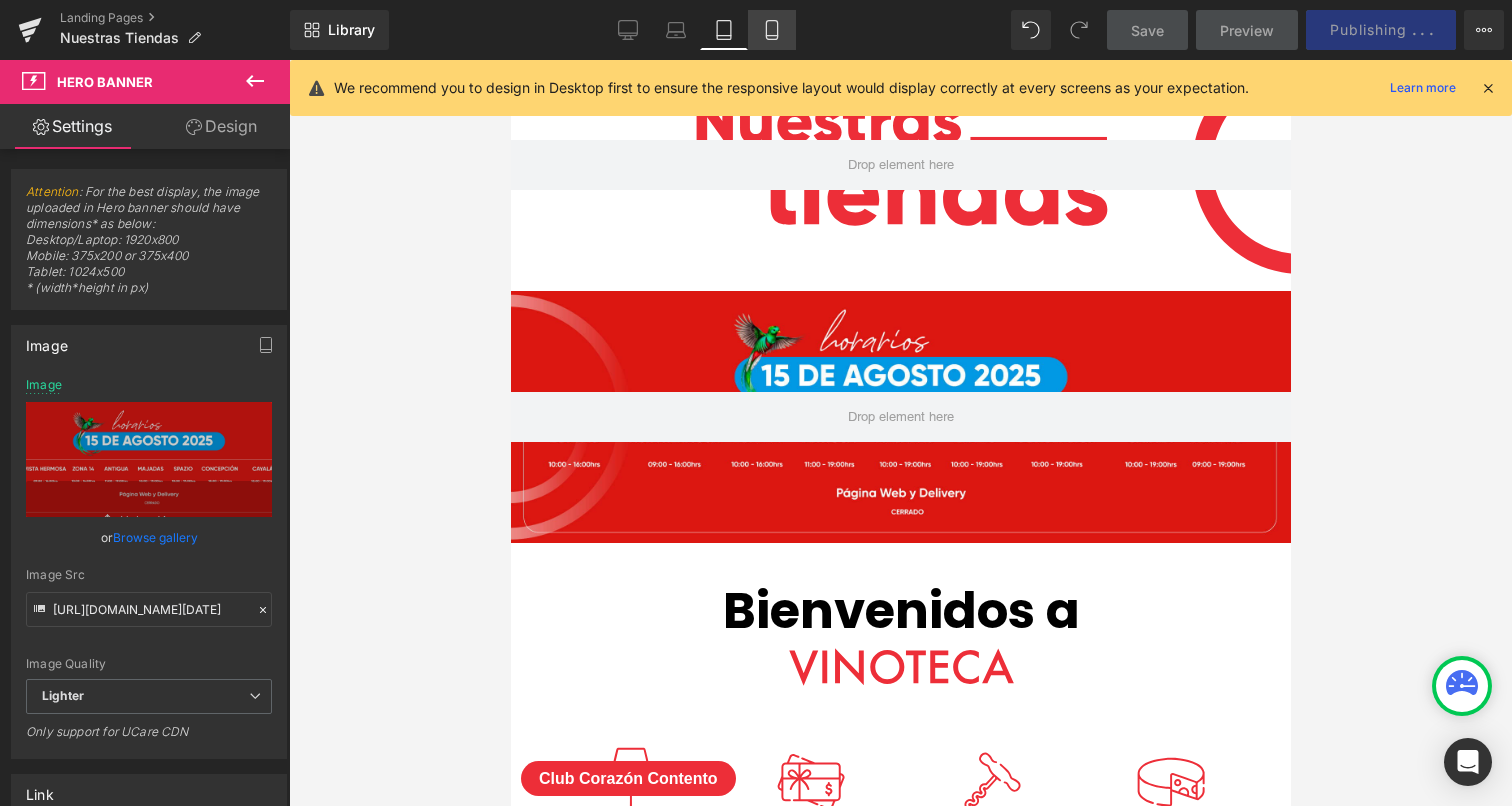
scroll to position [0, 0]
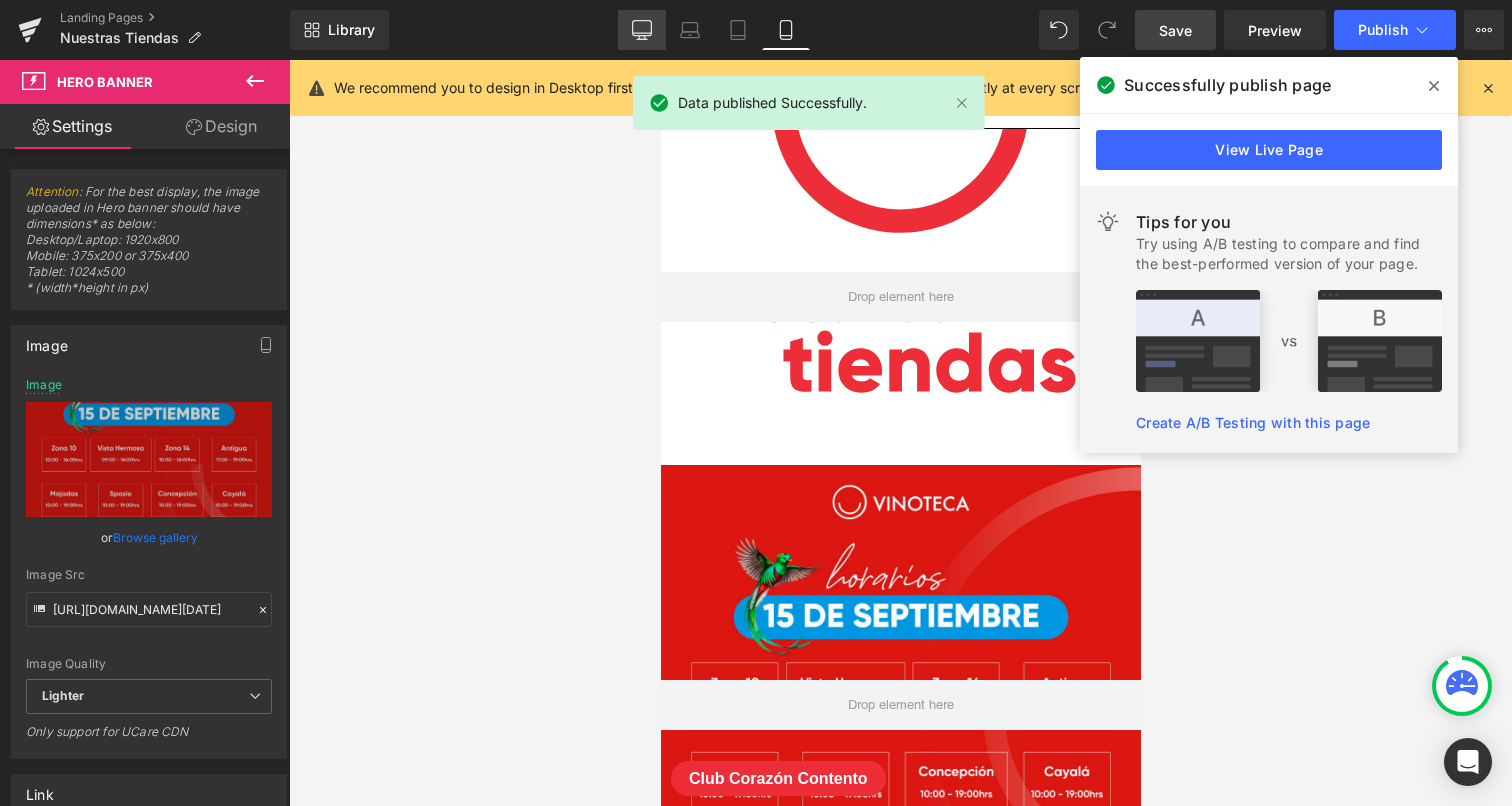
click at [654, 29] on link "Desktop" at bounding box center [642, 30] width 48 height 40
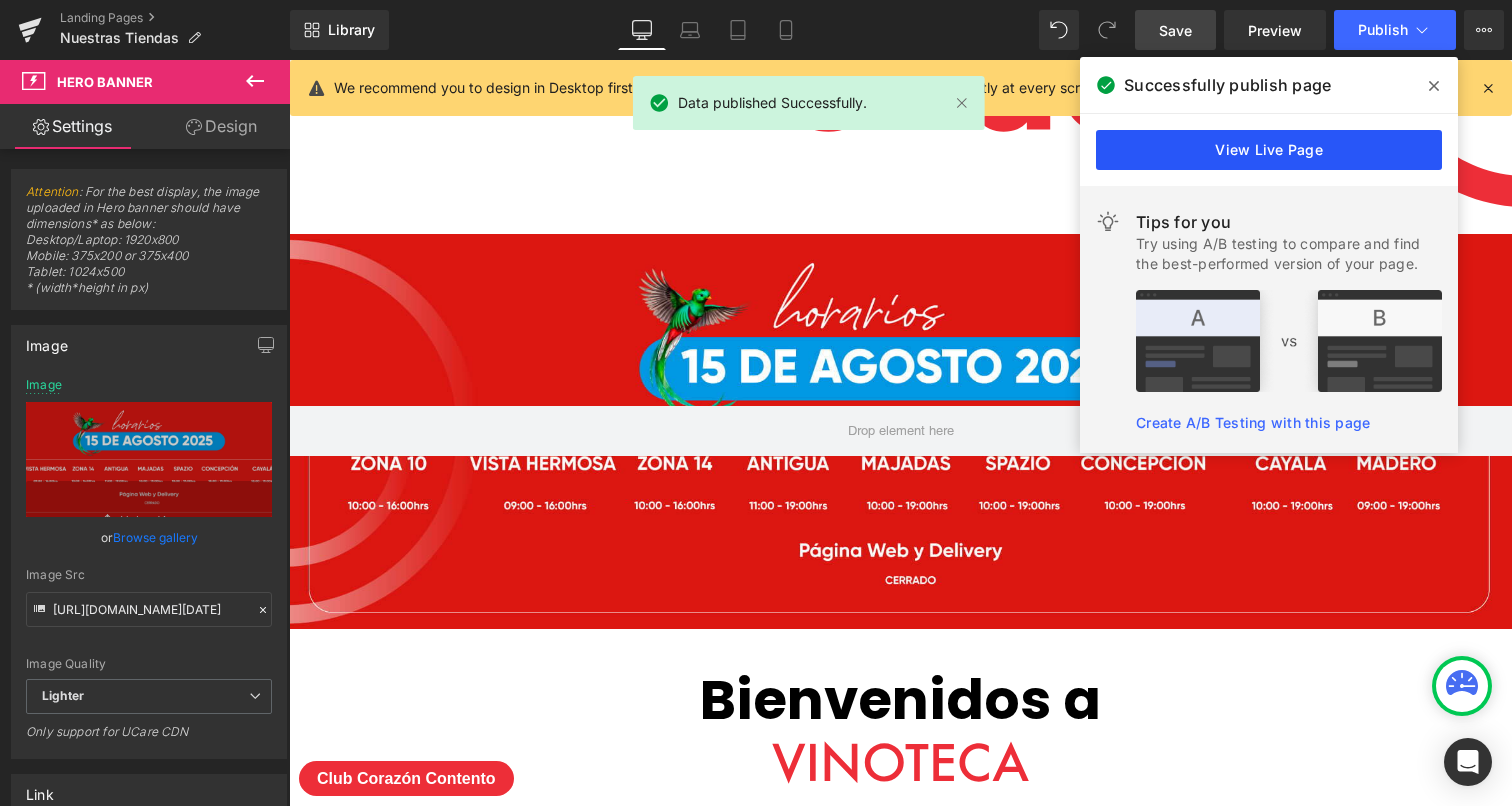
click at [1264, 142] on link "View Live Page" at bounding box center [1269, 150] width 346 height 40
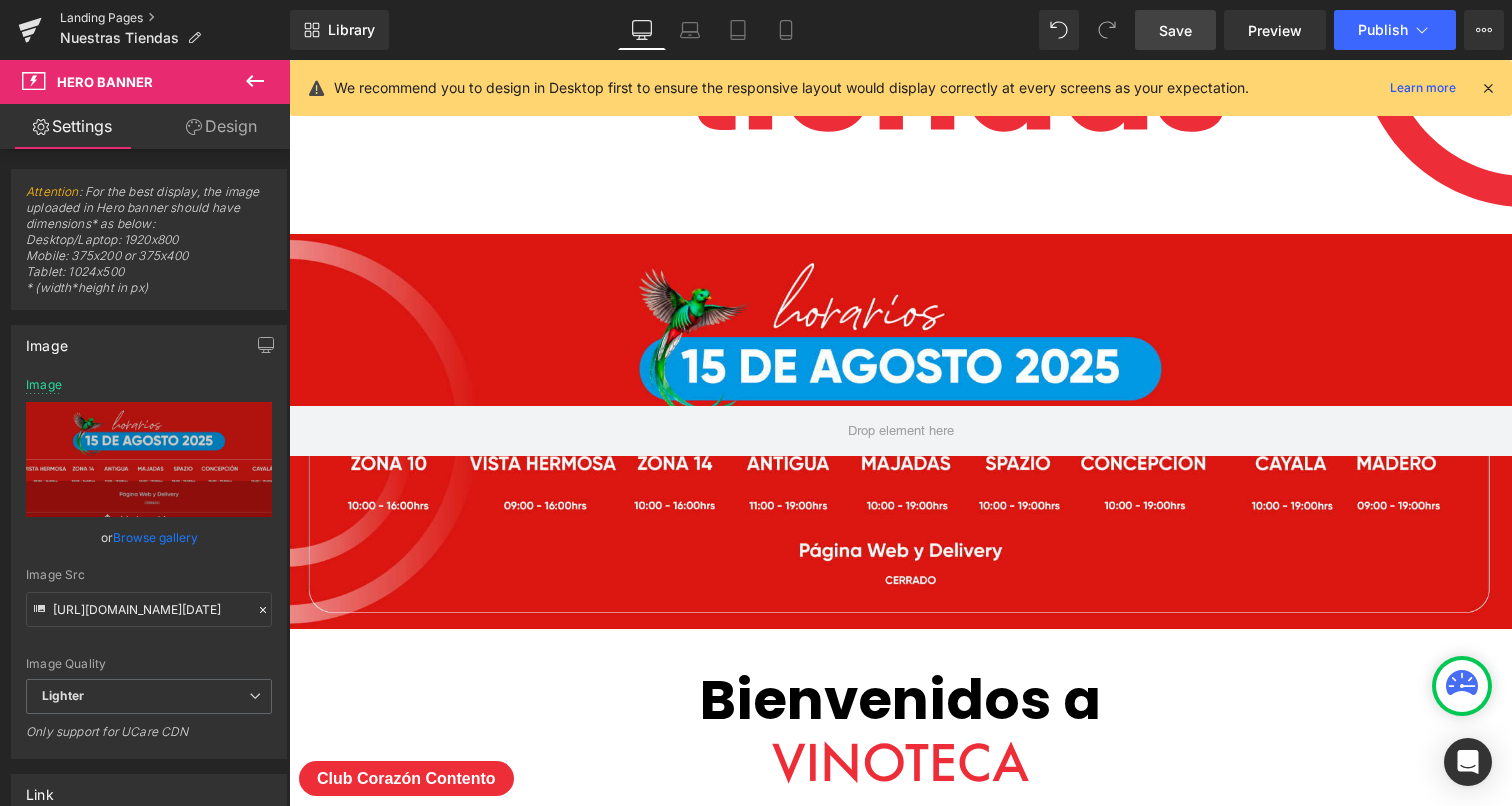
click at [127, 11] on link "Landing Pages" at bounding box center [175, 18] width 230 height 16
